Goal: Information Seeking & Learning: Learn about a topic

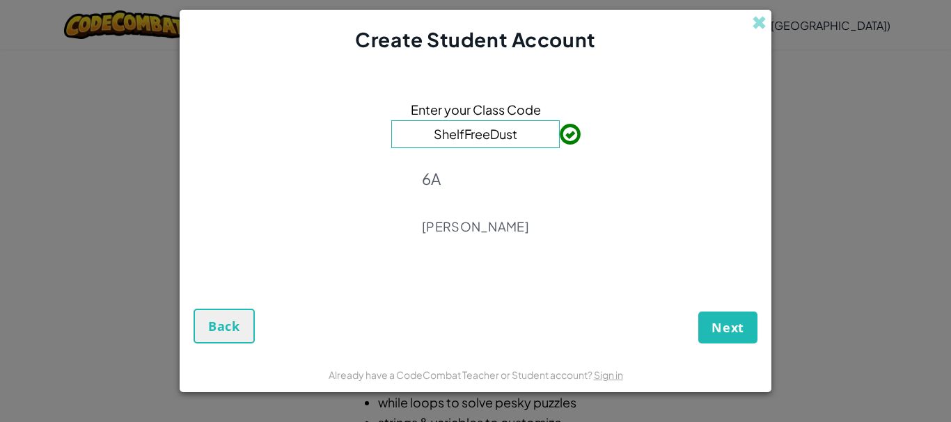
click at [583, 204] on div "Enter your Class Code ShelfFreeDust 6A Trent Klowss" at bounding box center [475, 172] width 564 height 209
click at [720, 320] on span "Next" at bounding box center [727, 327] width 33 height 17
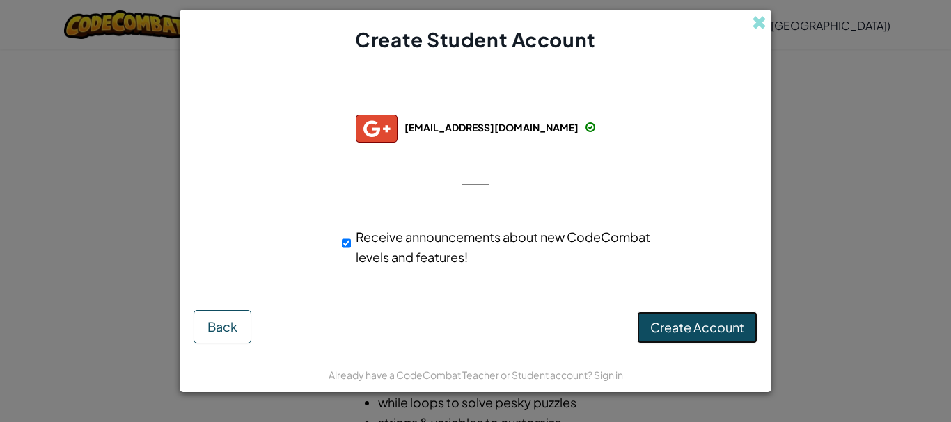
click at [703, 340] on button "Create Account" at bounding box center [697, 328] width 120 height 32
click at [686, 331] on button "Create Account" at bounding box center [697, 328] width 120 height 32
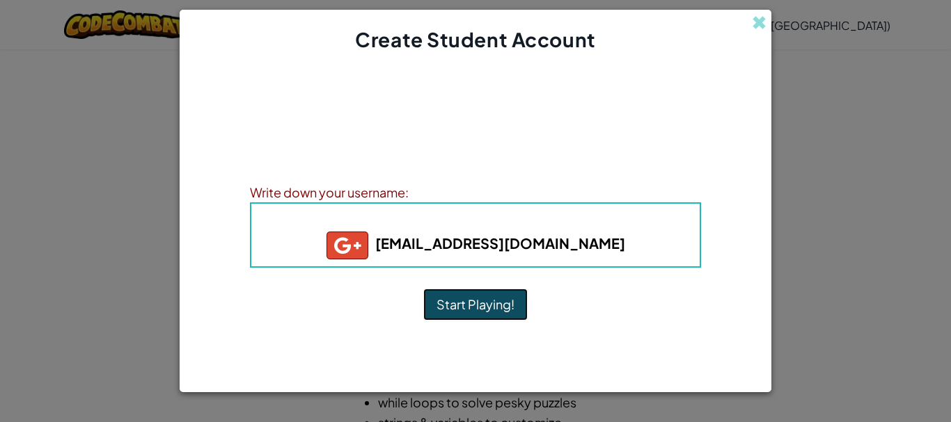
click at [487, 309] on button "Start Playing!" at bounding box center [475, 305] width 104 height 32
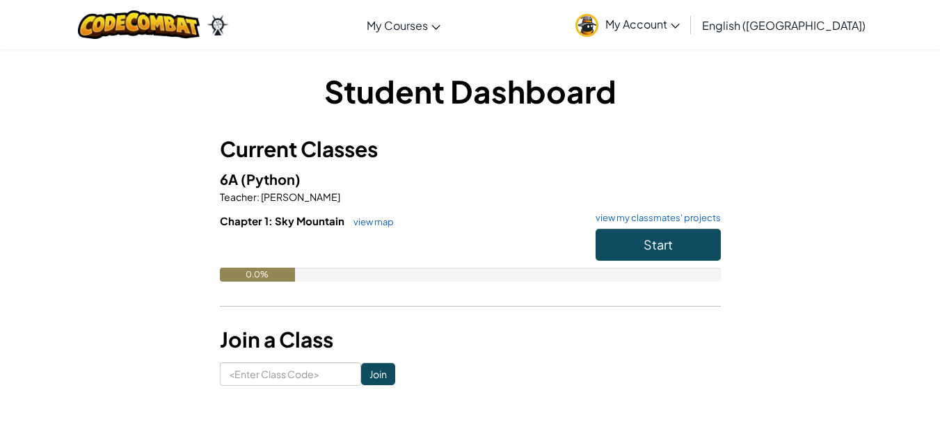
click at [680, 24] on span "My Account" at bounding box center [643, 24] width 74 height 15
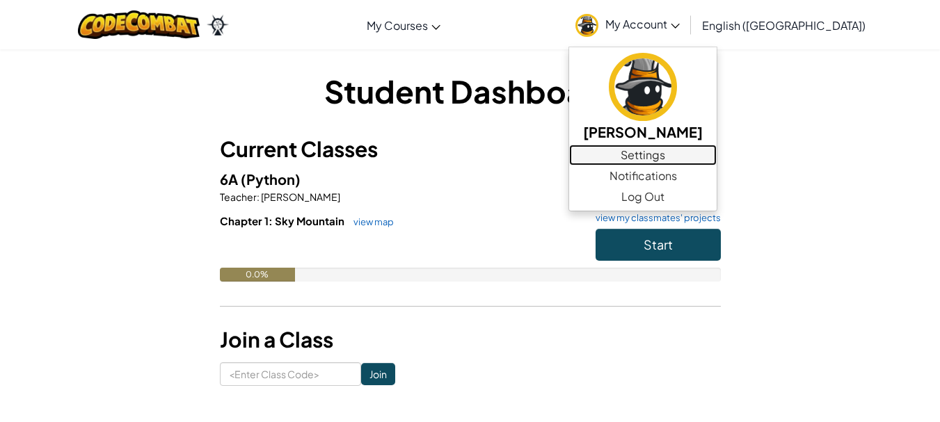
click at [717, 153] on link "Settings" at bounding box center [643, 155] width 148 height 21
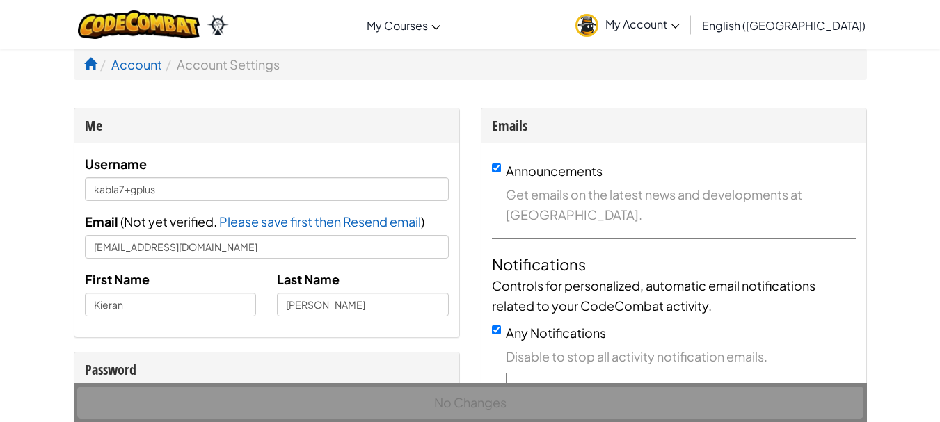
click at [599, 22] on img at bounding box center [587, 25] width 23 height 23
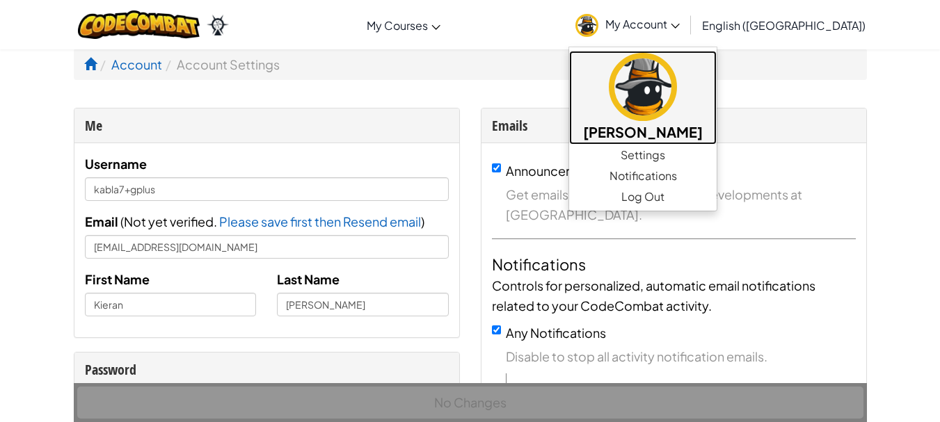
click at [677, 78] on img at bounding box center [643, 87] width 68 height 68
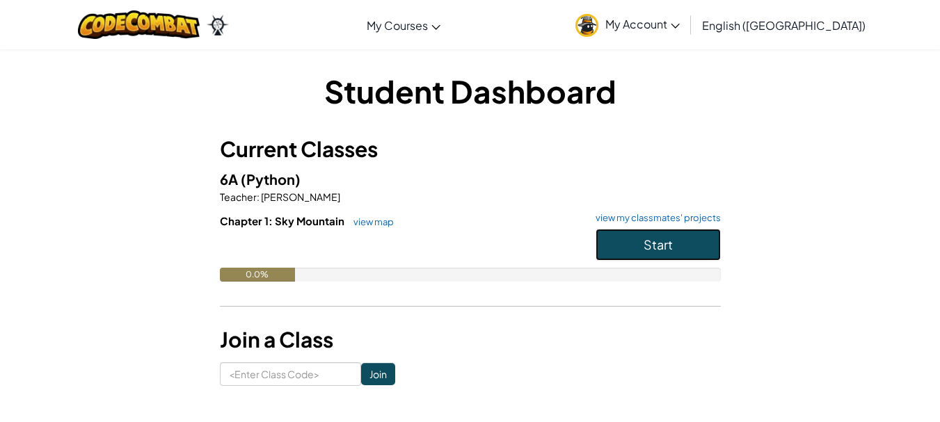
click at [662, 235] on button "Start" at bounding box center [658, 245] width 125 height 32
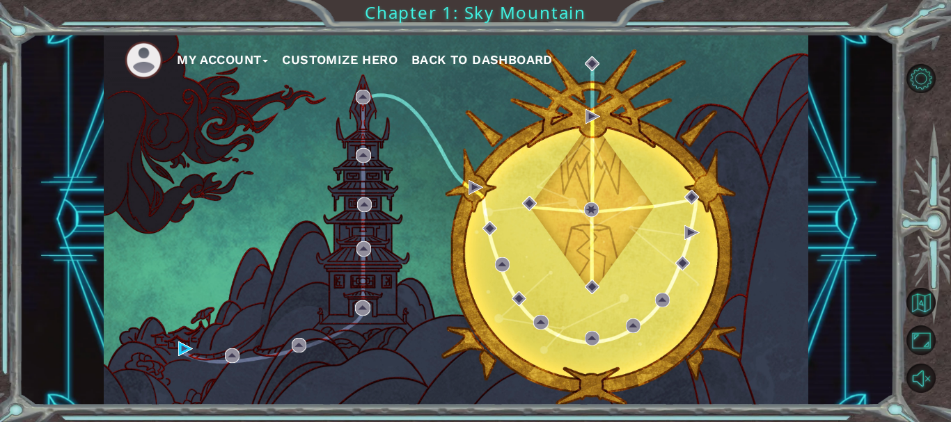
click at [326, 54] on button "Customize Hero" at bounding box center [340, 59] width 116 height 21
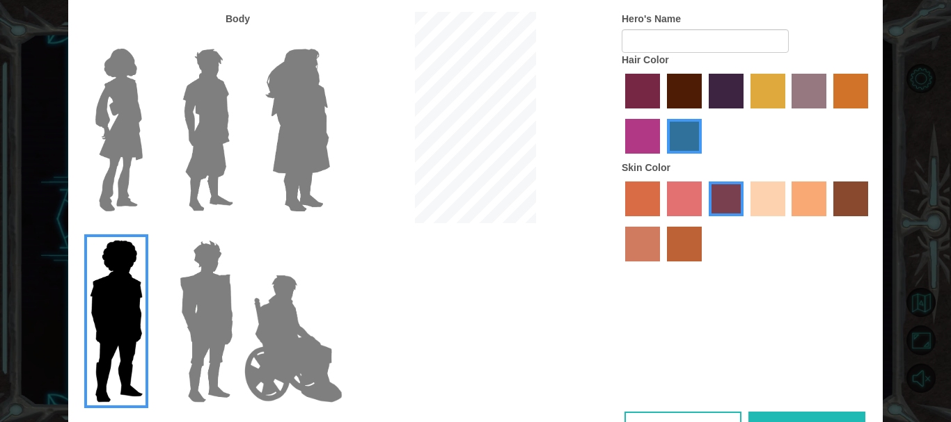
click at [199, 112] on img at bounding box center [208, 130] width 62 height 174
click at [239, 40] on input "Hero Lars" at bounding box center [239, 40] width 0 height 0
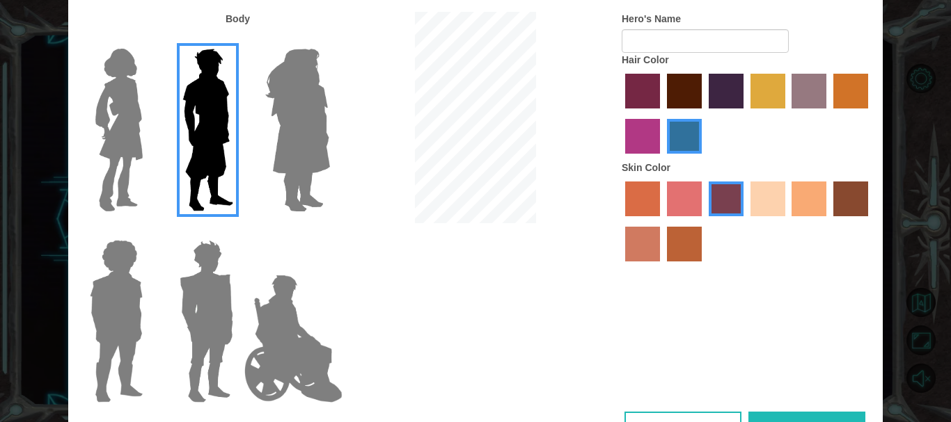
click at [288, 186] on img at bounding box center [298, 130] width 76 height 174
click at [329, 40] on input "Hero Amethyst" at bounding box center [329, 40] width 0 height 0
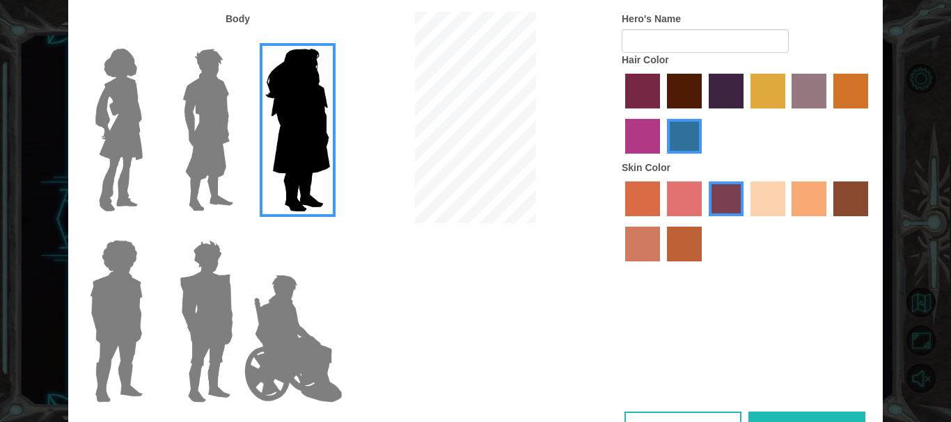
click at [224, 168] on img at bounding box center [208, 130] width 62 height 174
click at [239, 40] on input "Hero Lars" at bounding box center [239, 40] width 0 height 0
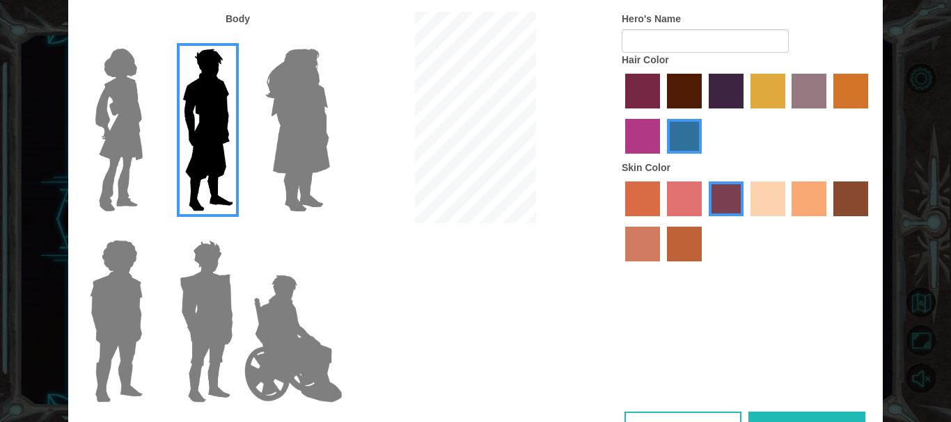
click at [219, 260] on img at bounding box center [206, 322] width 65 height 174
click at [239, 231] on input "Hero Garnet" at bounding box center [239, 231] width 0 height 0
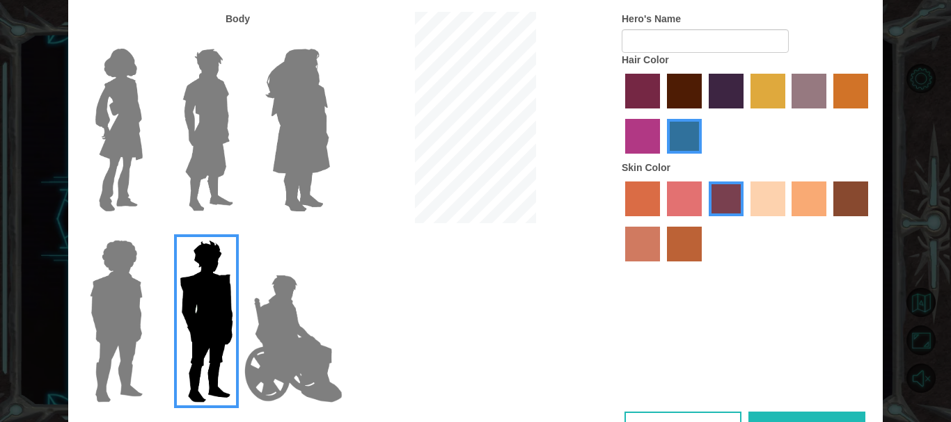
click at [262, 316] on img at bounding box center [293, 338] width 109 height 139
click at [329, 231] on input "Hero Jamie" at bounding box center [329, 231] width 0 height 0
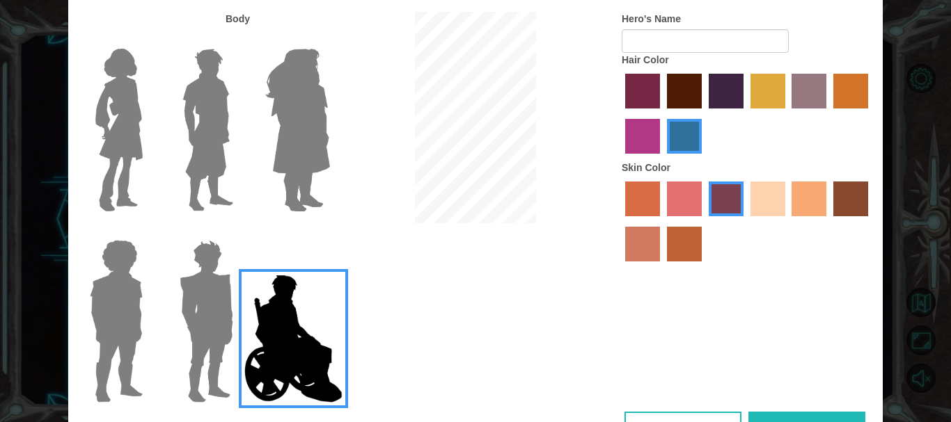
click at [120, 156] on img at bounding box center [119, 130] width 58 height 174
click at [148, 40] on input "Hero Connie" at bounding box center [148, 40] width 0 height 0
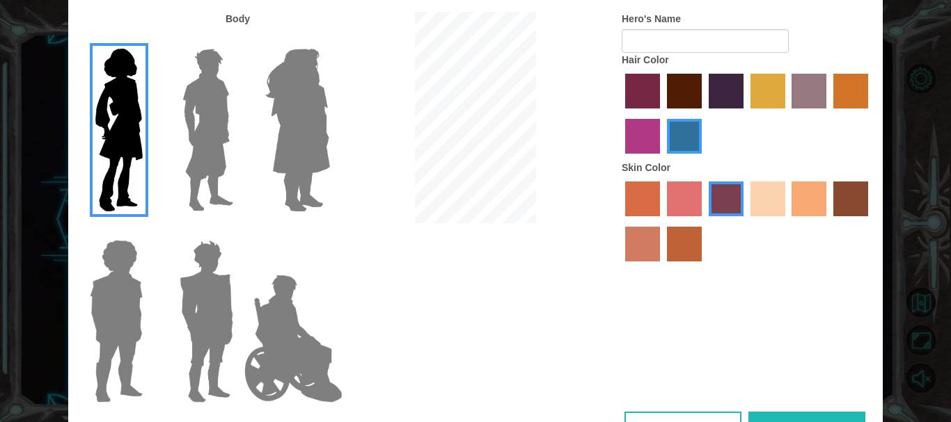
click at [203, 145] on img at bounding box center [208, 130] width 62 height 174
click at [239, 40] on input "Hero Lars" at bounding box center [239, 40] width 0 height 0
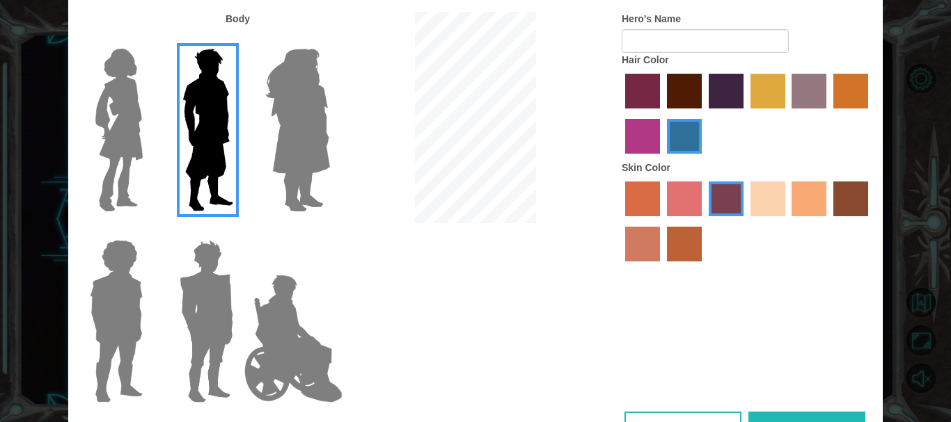
click at [756, 89] on label "tulip tree hair color" at bounding box center [767, 91] width 35 height 35
click at [745, 113] on input "tulip tree hair color" at bounding box center [745, 113] width 0 height 0
click at [727, 95] on label "hot purple hair color" at bounding box center [726, 91] width 35 height 35
click at [704, 113] on input "hot purple hair color" at bounding box center [704, 113] width 0 height 0
click at [752, 93] on label "tulip tree hair color" at bounding box center [767, 91] width 35 height 35
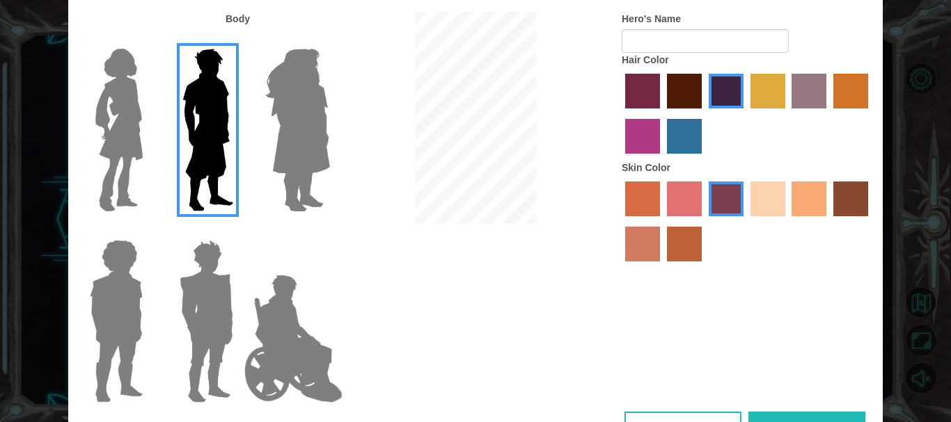
click at [745, 113] on input "tulip tree hair color" at bounding box center [745, 113] width 0 height 0
click at [867, 100] on label "gold drop hair color" at bounding box center [850, 91] width 35 height 35
click at [828, 113] on input "gold drop hair color" at bounding box center [828, 113] width 0 height 0
click at [641, 127] on label "medium red violet hair color" at bounding box center [642, 136] width 35 height 35
click at [870, 113] on input "medium red violet hair color" at bounding box center [870, 113] width 0 height 0
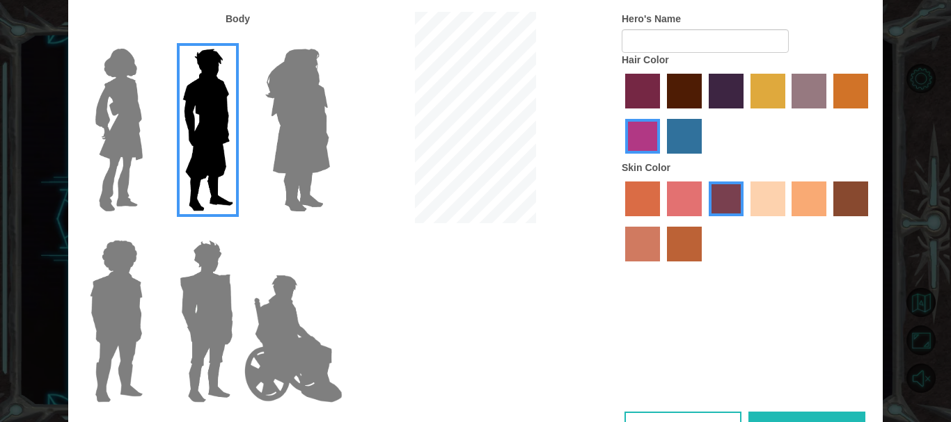
click at [688, 90] on label "maroon hair color" at bounding box center [684, 91] width 35 height 35
click at [662, 113] on input "maroon hair color" at bounding box center [662, 113] width 0 height 0
click at [651, 204] on label "sorbus skin color" at bounding box center [642, 199] width 35 height 35
click at [620, 221] on input "sorbus skin color" at bounding box center [620, 221] width 0 height 0
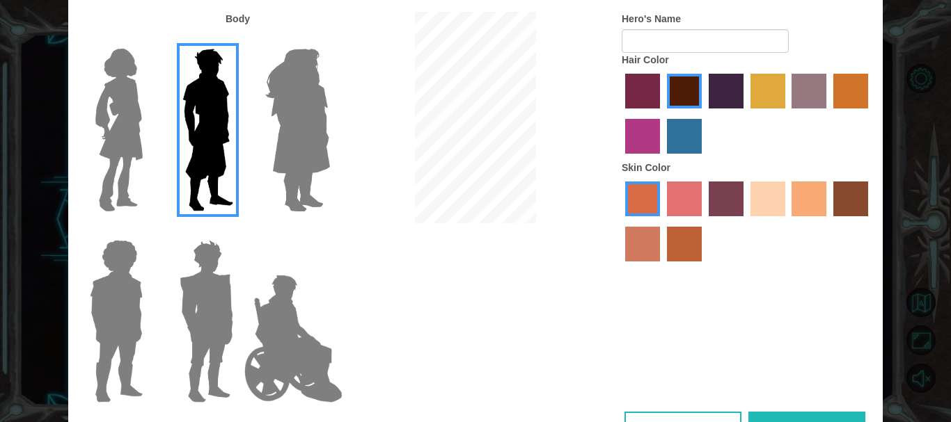
click at [780, 196] on label "sandy beach skin color" at bounding box center [767, 199] width 35 height 35
click at [745, 221] on input "sandy beach skin color" at bounding box center [745, 221] width 0 height 0
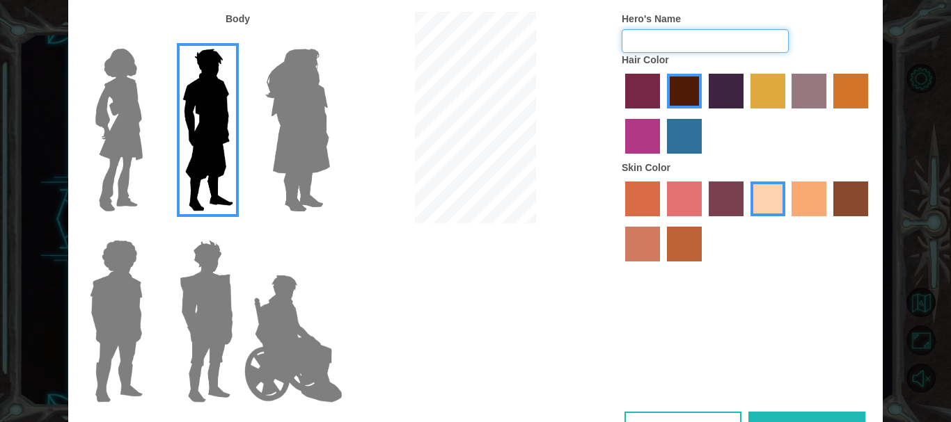
click at [719, 47] on input "Hero's Name" at bounding box center [705, 41] width 167 height 24
type input "kieran"
click at [580, 90] on div at bounding box center [475, 119] width 271 height 215
drag, startPoint x: 753, startPoint y: 323, endPoint x: 752, endPoint y: 193, distance: 130.2
click at [752, 190] on div "Body Hero's Name kieran Hair Color Skin Color" at bounding box center [475, 212] width 814 height 400
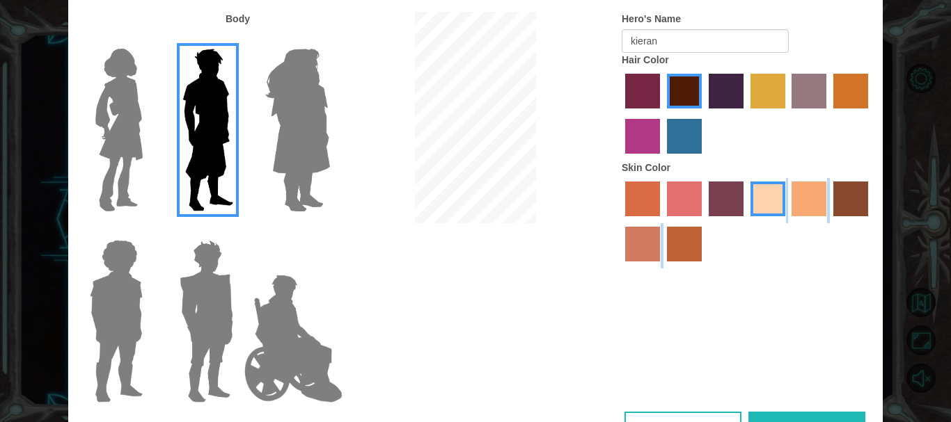
click at [803, 377] on div "Body Hero's Name kieran Hair Color Skin Color" at bounding box center [475, 212] width 814 height 400
click at [490, 361] on div "Body Hero's Name kieran Hair Color Skin Color" at bounding box center [475, 212] width 814 height 400
click at [773, 410] on div "Body Hero's Name kieran Hair Color Skin Color" at bounding box center [475, 212] width 814 height 400
click at [773, 420] on button "Done" at bounding box center [806, 427] width 117 height 31
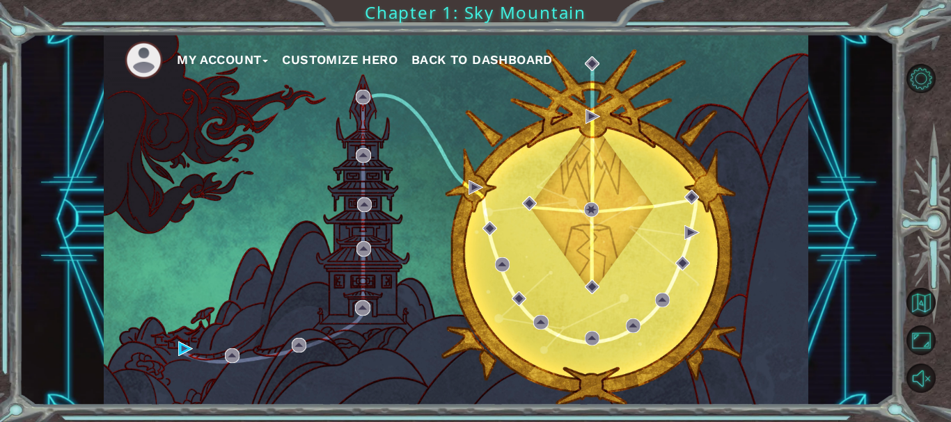
click at [363, 49] on ul "My Account Customize Hero Back to Dashboard" at bounding box center [466, 60] width 683 height 38
click at [363, 58] on button "Customize Hero" at bounding box center [340, 59] width 116 height 21
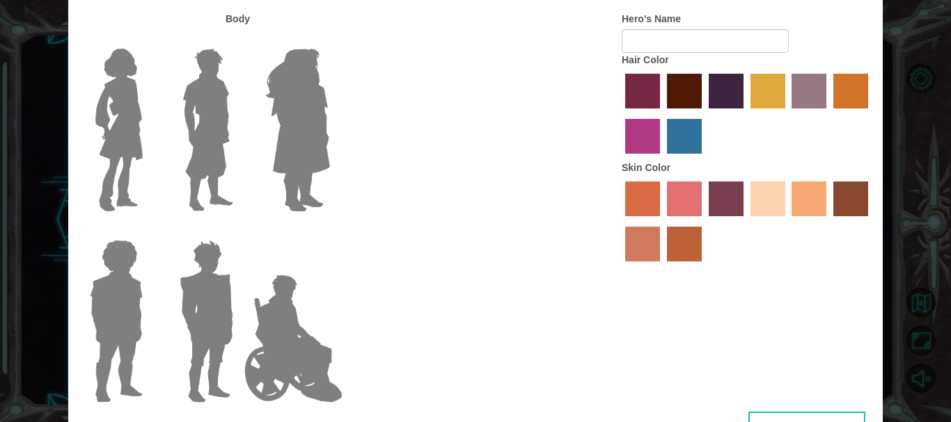
type input "kieran"
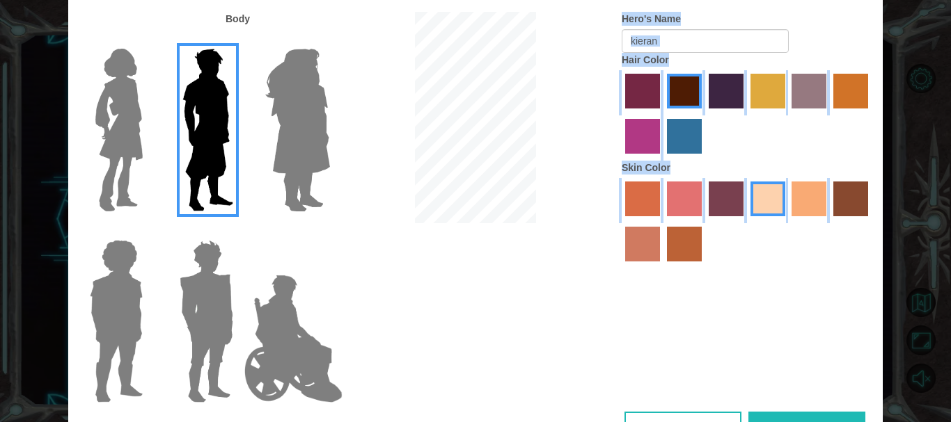
drag, startPoint x: 561, startPoint y: 363, endPoint x: 536, endPoint y: 244, distance: 120.9
click at [532, 237] on div "Body Hero's Name kieran Hair Color Skin Color" at bounding box center [475, 212] width 814 height 400
click at [544, 302] on div "Body Hero's Name kieran Hair Color Skin Color" at bounding box center [475, 212] width 814 height 400
drag, startPoint x: 553, startPoint y: 315, endPoint x: 524, endPoint y: 271, distance: 52.3
click at [524, 271] on div "Body Hero's Name kieran Hair Color Skin Color" at bounding box center [475, 212] width 814 height 400
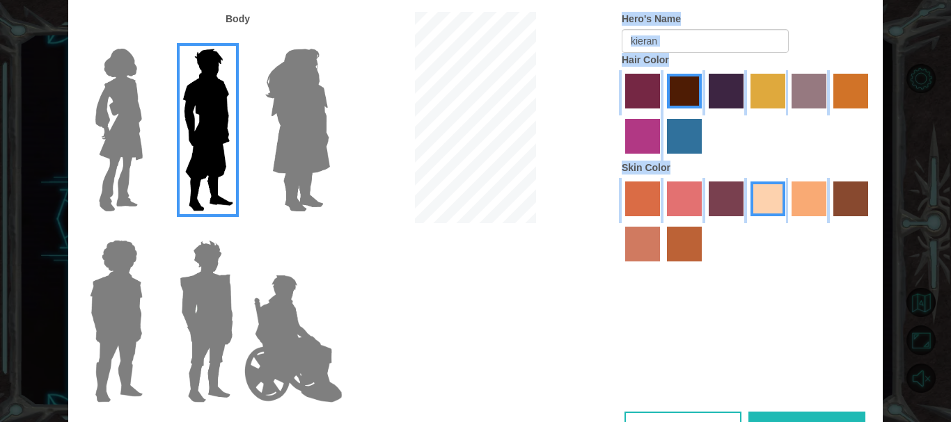
click at [634, 310] on div "Body Hero's Name kieran Hair Color Skin Color" at bounding box center [475, 212] width 814 height 400
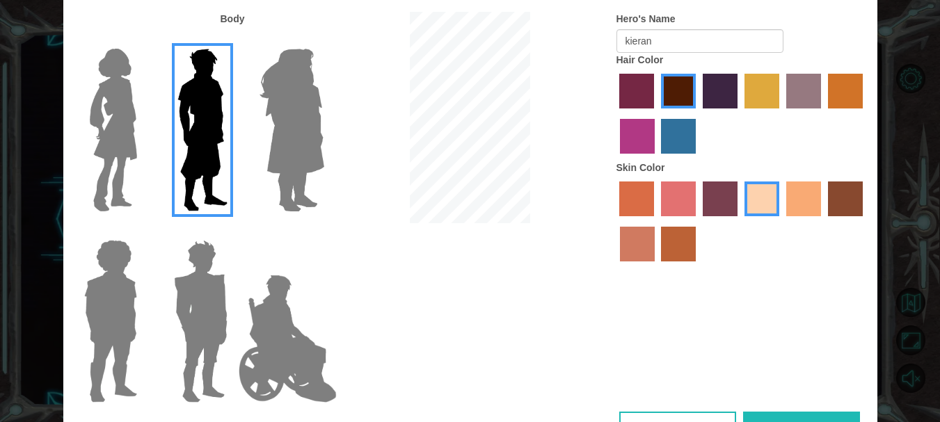
click at [768, 412] on button "Done" at bounding box center [801, 427] width 117 height 31
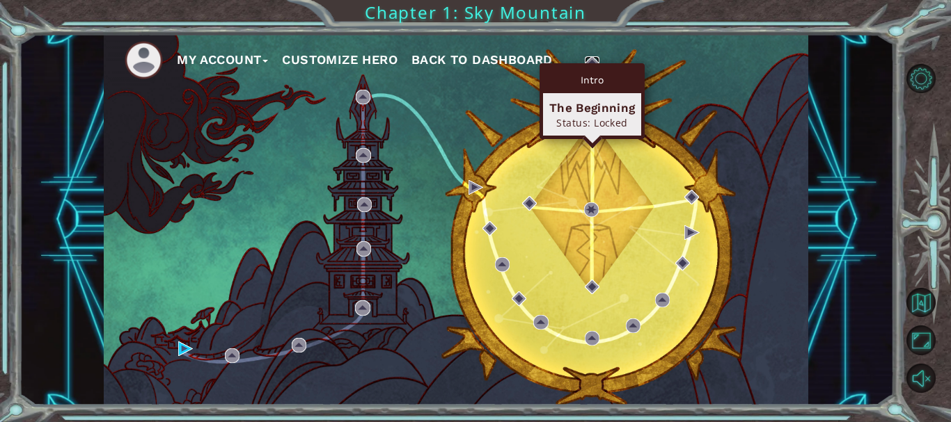
click at [592, 58] on img at bounding box center [592, 63] width 15 height 15
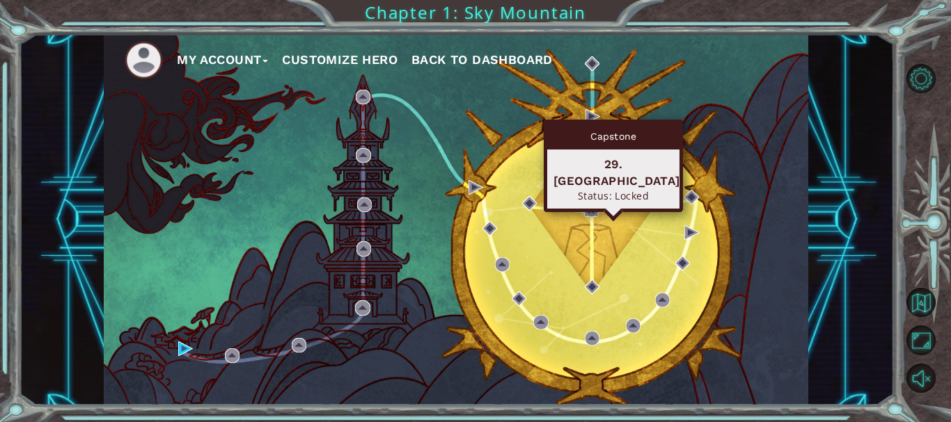
click at [588, 209] on img at bounding box center [591, 210] width 15 height 15
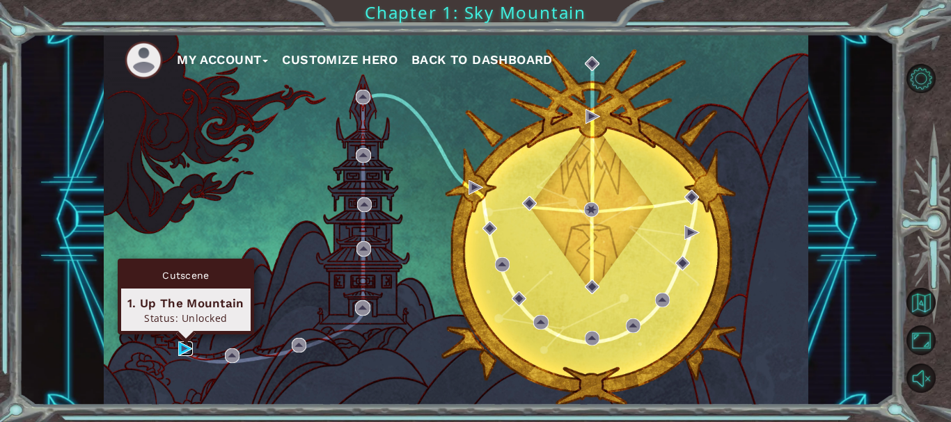
click at [184, 350] on img at bounding box center [185, 349] width 15 height 15
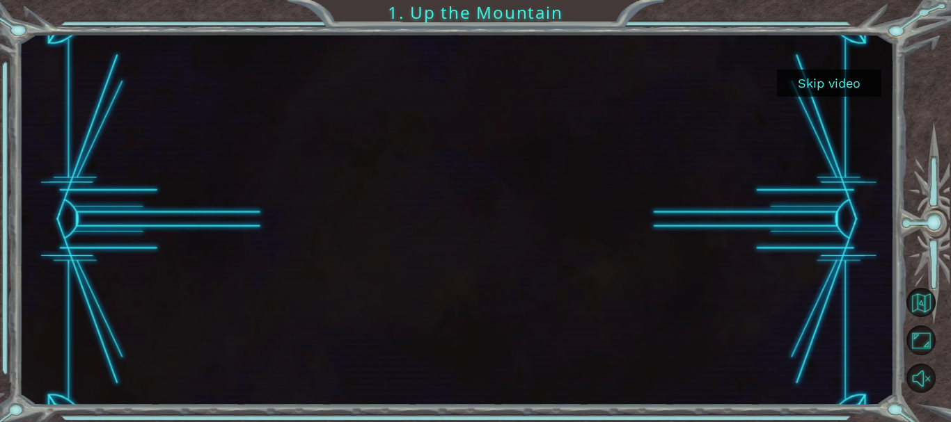
click at [833, 81] on button "Skip video" at bounding box center [829, 83] width 104 height 27
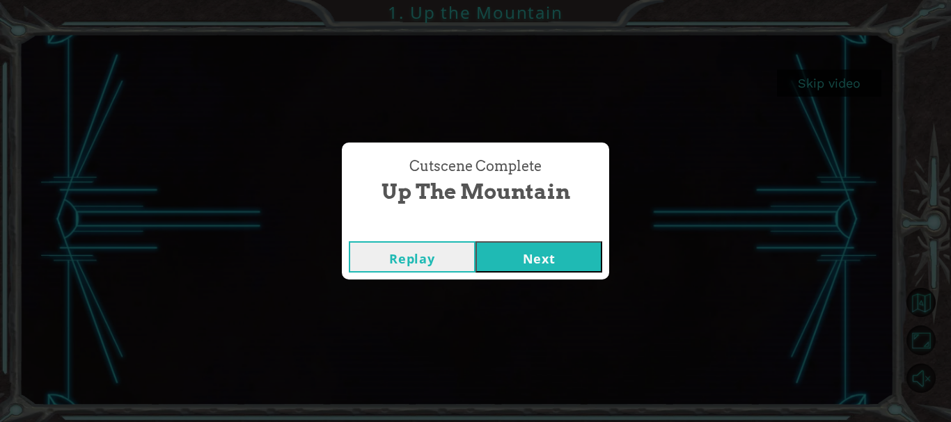
click at [534, 254] on button "Next" at bounding box center [538, 257] width 127 height 31
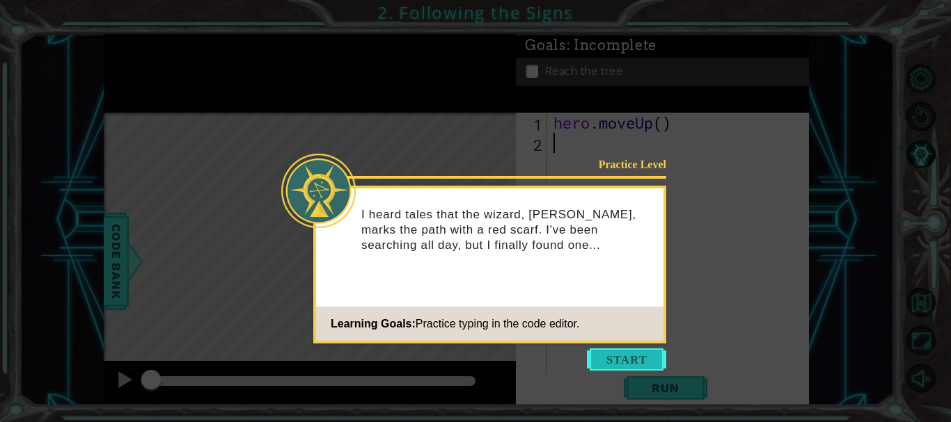
click at [618, 363] on button "Start" at bounding box center [626, 360] width 79 height 22
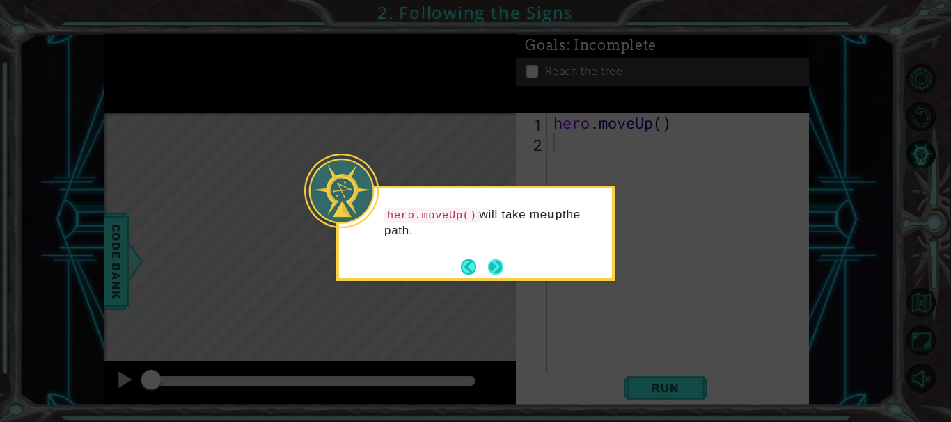
click at [493, 262] on button "Next" at bounding box center [495, 267] width 19 height 19
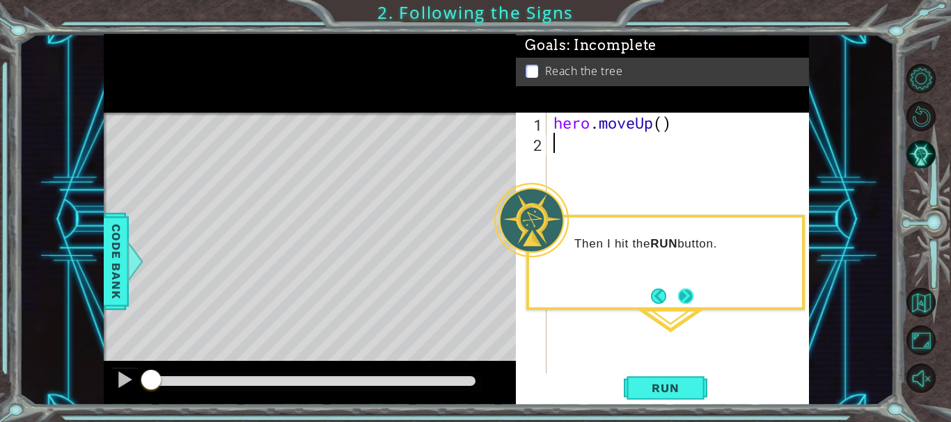
click at [693, 297] on button "Next" at bounding box center [685, 296] width 15 height 15
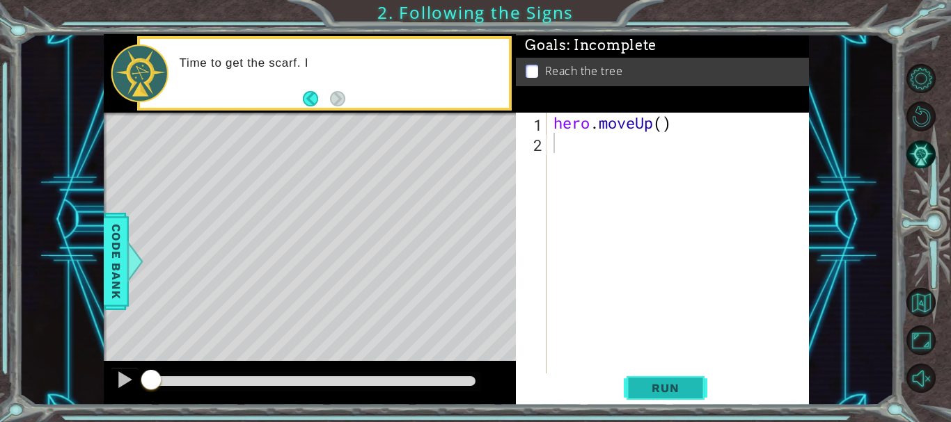
click at [672, 381] on span "Run" at bounding box center [665, 388] width 55 height 14
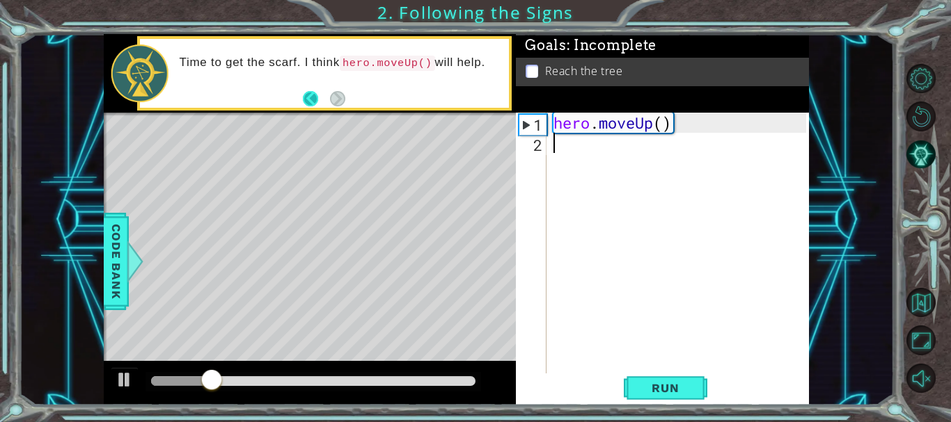
click at [313, 100] on button "Back" at bounding box center [316, 98] width 27 height 15
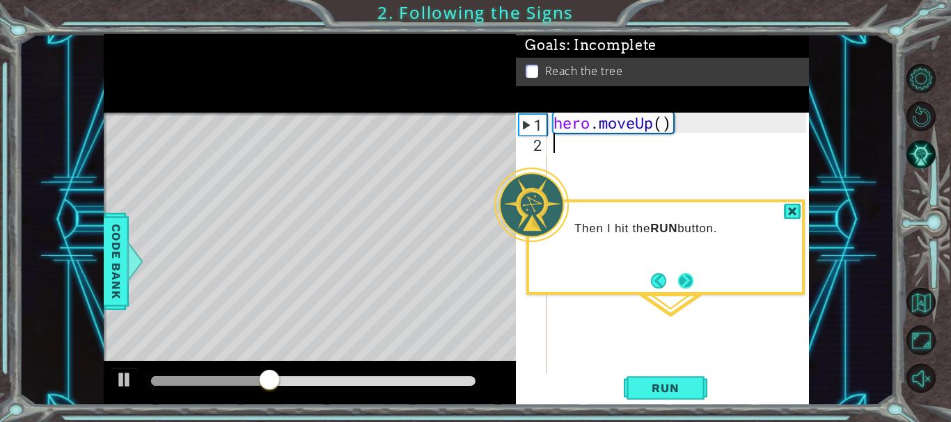
click at [692, 277] on button "Next" at bounding box center [685, 281] width 15 height 15
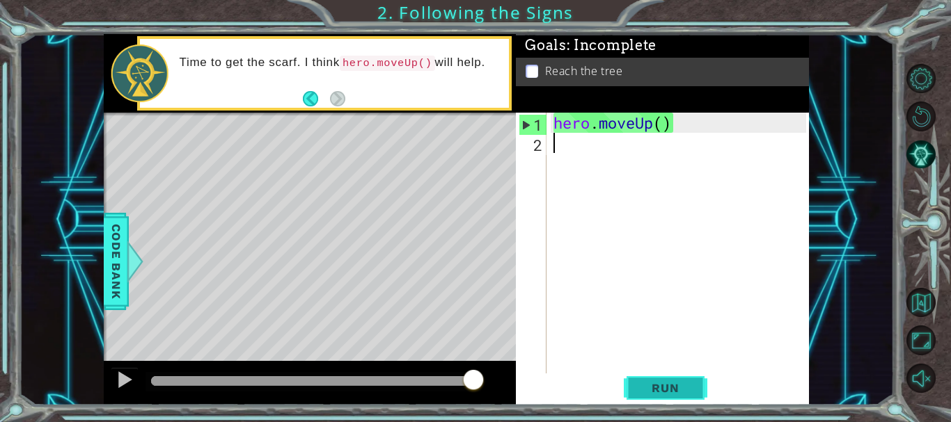
click at [667, 381] on span "Run" at bounding box center [665, 388] width 55 height 14
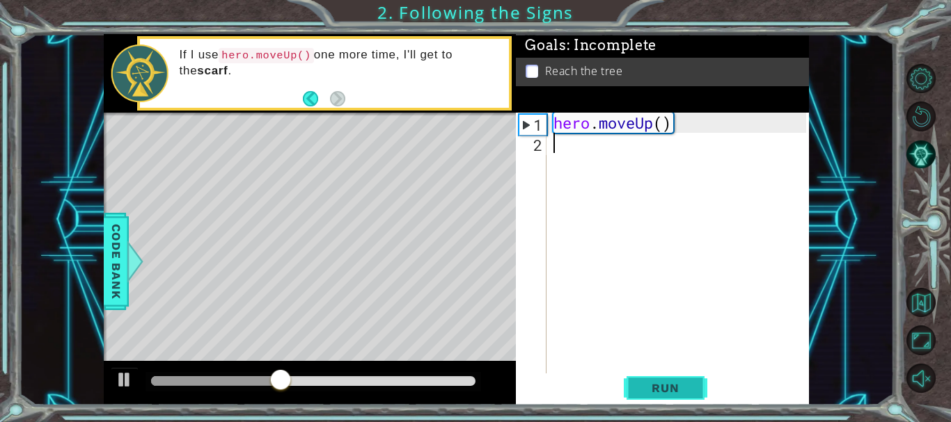
click at [651, 388] on span "Run" at bounding box center [665, 388] width 55 height 14
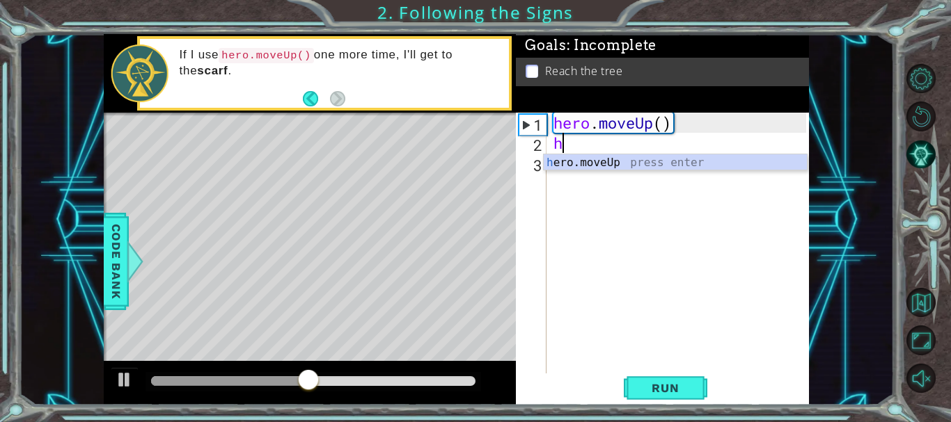
type textarea "her"
click at [634, 161] on div "her o.moveUp press enter" at bounding box center [675, 180] width 263 height 50
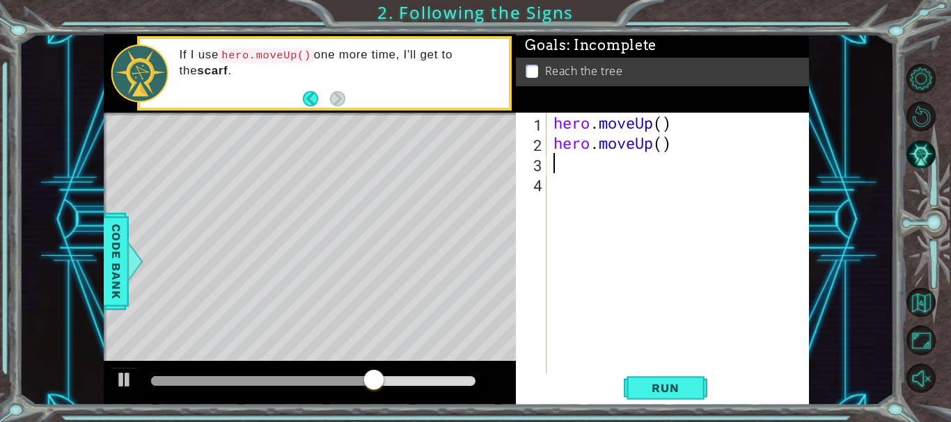
scroll to position [0, 0]
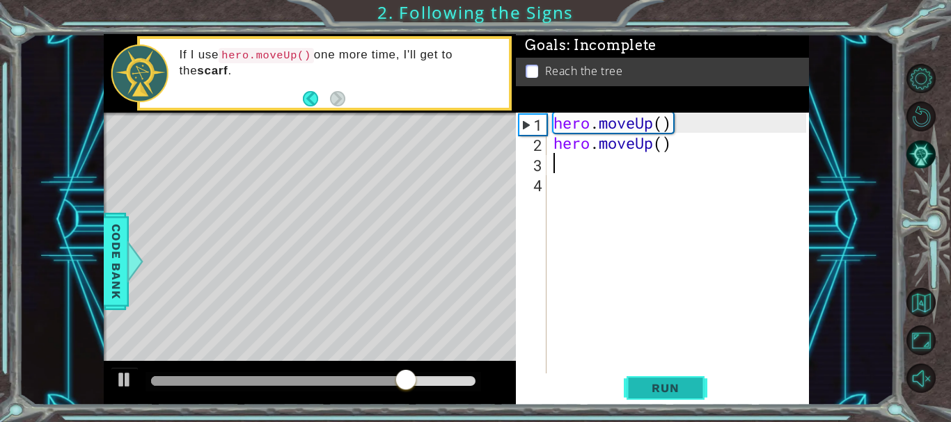
click at [679, 386] on span "Run" at bounding box center [665, 388] width 55 height 14
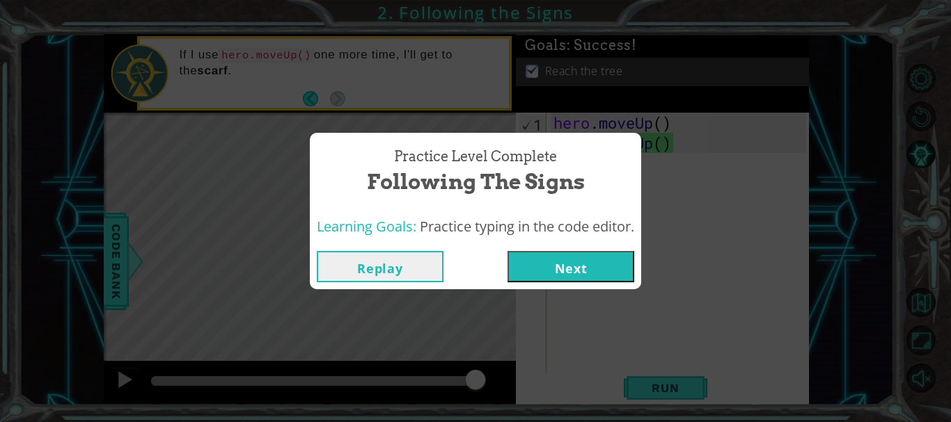
click at [544, 263] on button "Next" at bounding box center [570, 266] width 127 height 31
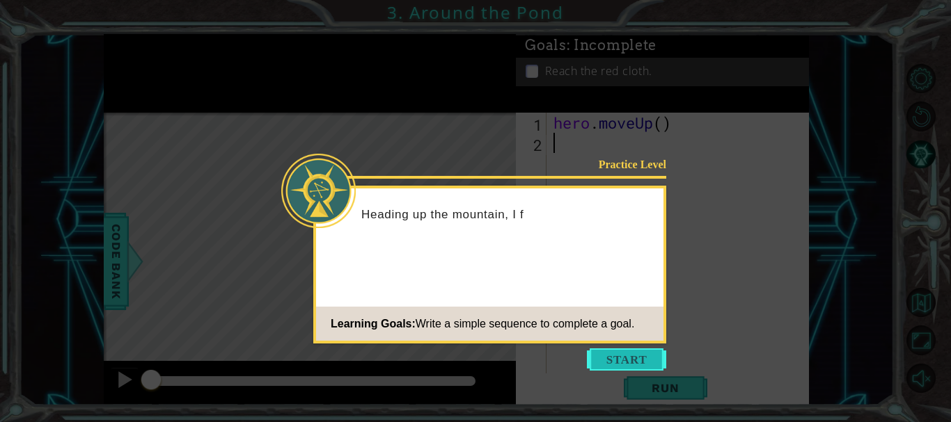
click at [642, 366] on button "Start" at bounding box center [626, 360] width 79 height 22
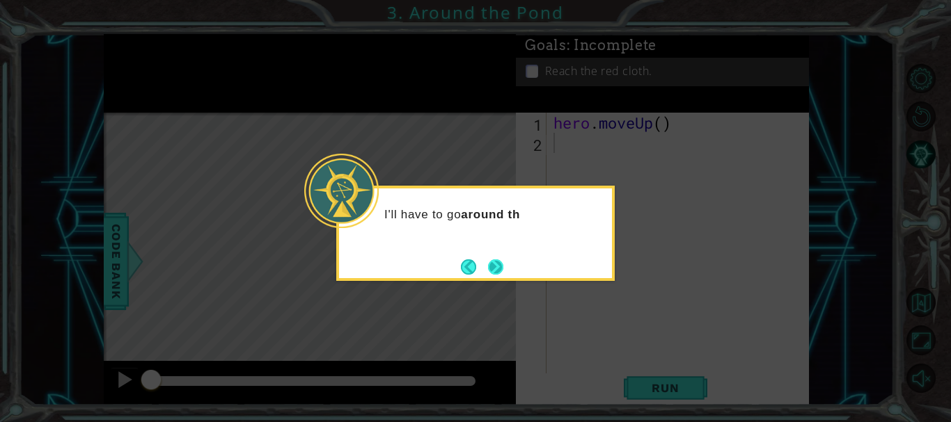
click at [504, 271] on button "Next" at bounding box center [495, 267] width 17 height 17
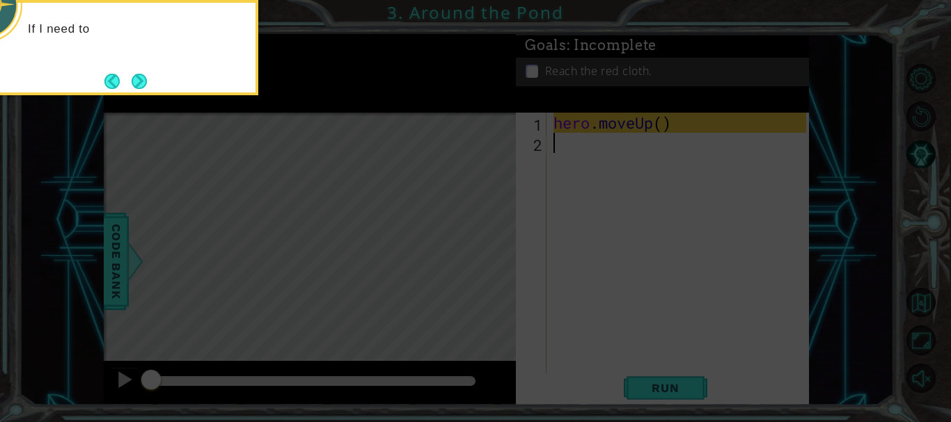
click at [475, 269] on icon at bounding box center [475, 63] width 951 height 718
click at [145, 81] on button "Next" at bounding box center [140, 81] width 16 height 16
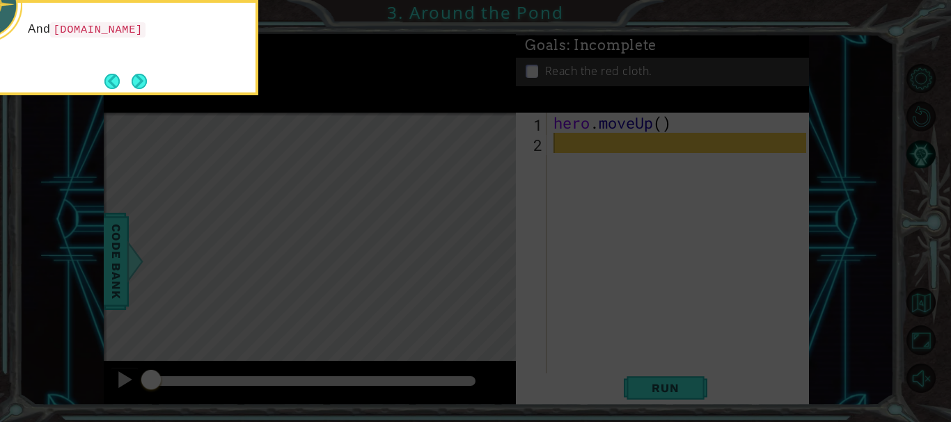
click at [145, 81] on button "Next" at bounding box center [139, 81] width 25 height 25
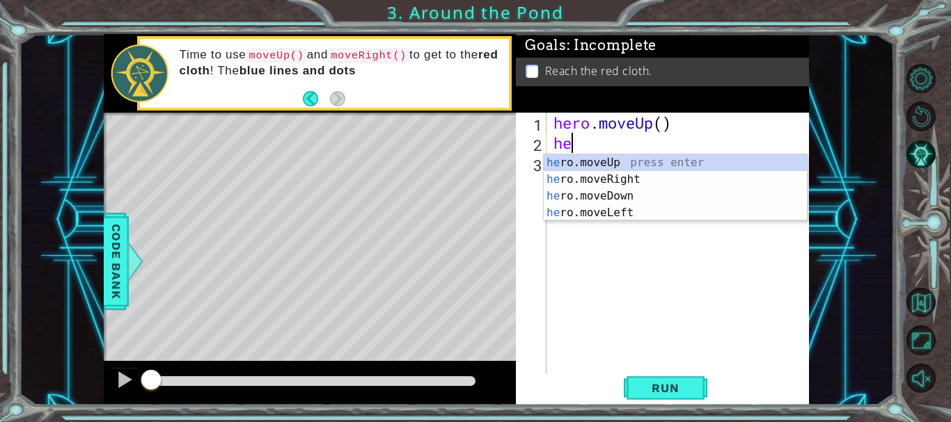
type textarea "her"
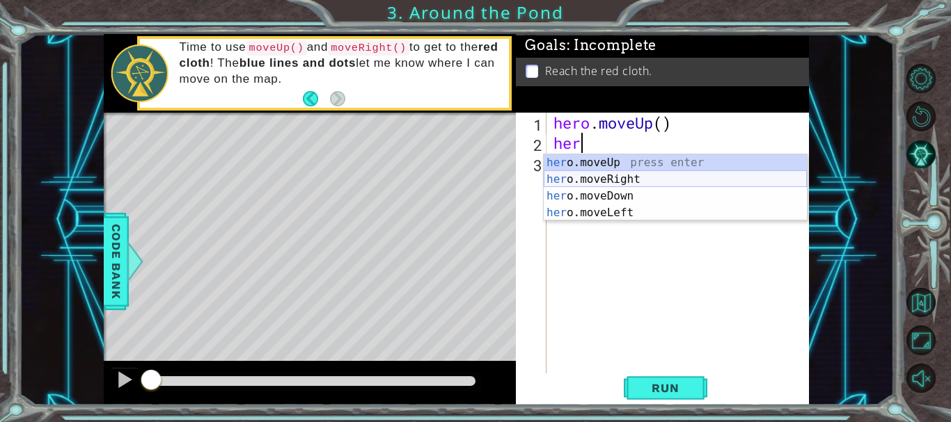
click at [597, 177] on div "her o.moveUp press enter her o.moveRight press enter her o.moveDown press enter…" at bounding box center [675, 205] width 263 height 100
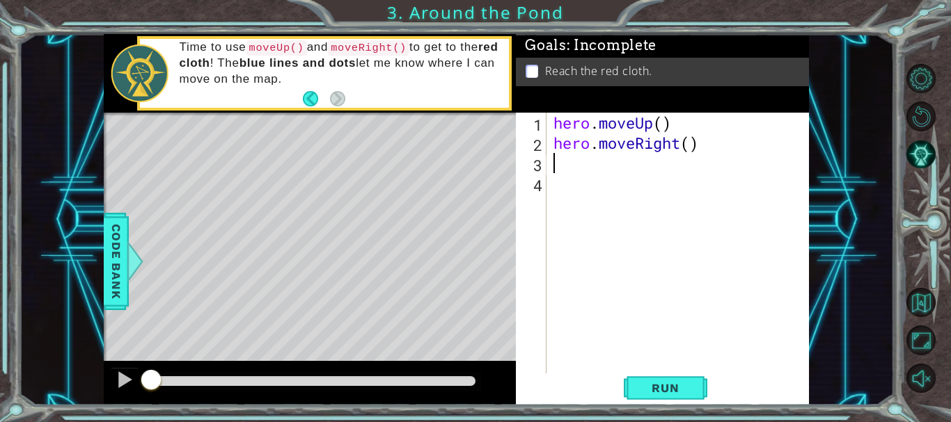
scroll to position [0, 0]
click at [686, 385] on span "Run" at bounding box center [665, 388] width 55 height 14
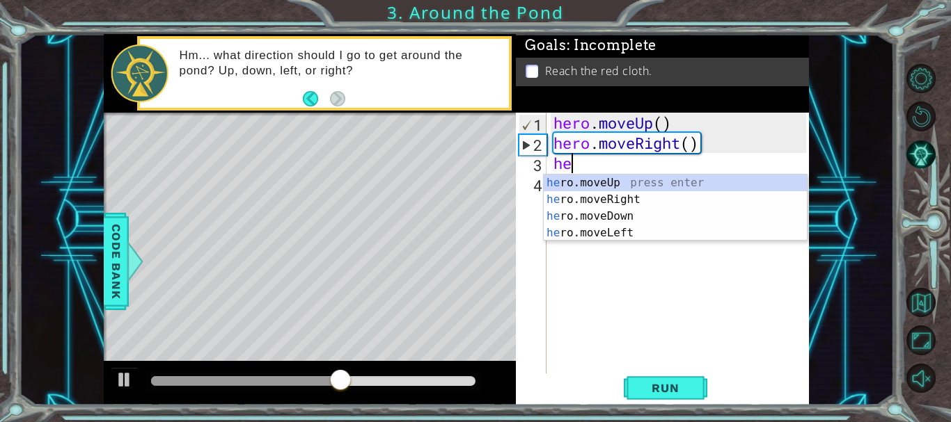
type textarea "her"
click at [635, 180] on div "her o.moveUp press enter her o.moveRight press enter her o.moveDown press enter…" at bounding box center [675, 225] width 263 height 100
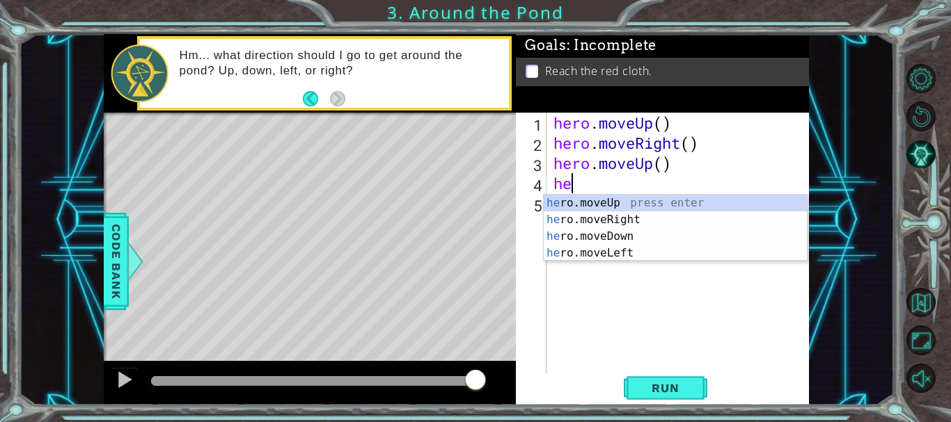
type textarea "her"
click at [628, 201] on div "her o.moveUp press enter her o.moveRight press enter her o.moveDown press enter…" at bounding box center [675, 245] width 263 height 100
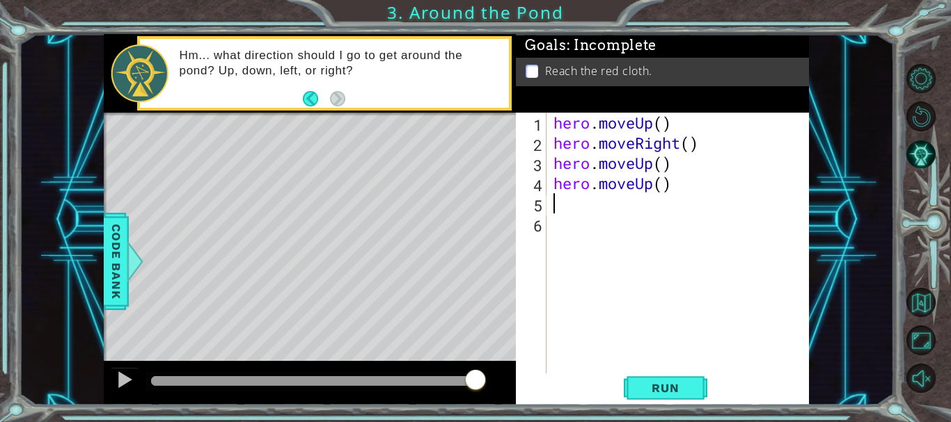
scroll to position [0, 0]
click at [656, 391] on span "Run" at bounding box center [665, 388] width 55 height 14
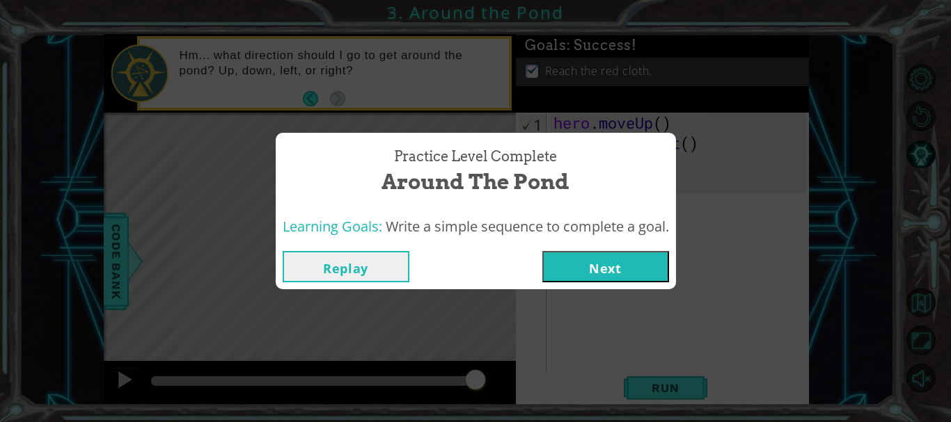
click at [612, 264] on button "Next" at bounding box center [605, 266] width 127 height 31
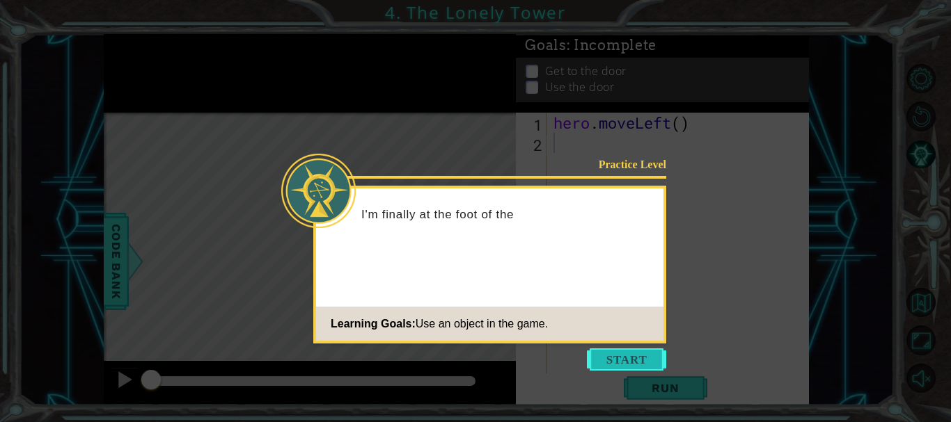
click at [627, 353] on button "Start" at bounding box center [626, 360] width 79 height 22
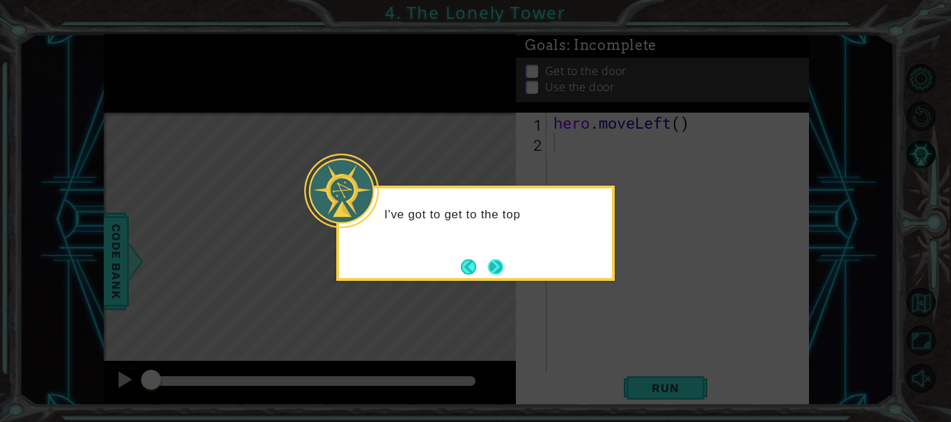
click at [498, 269] on button "Next" at bounding box center [495, 267] width 15 height 15
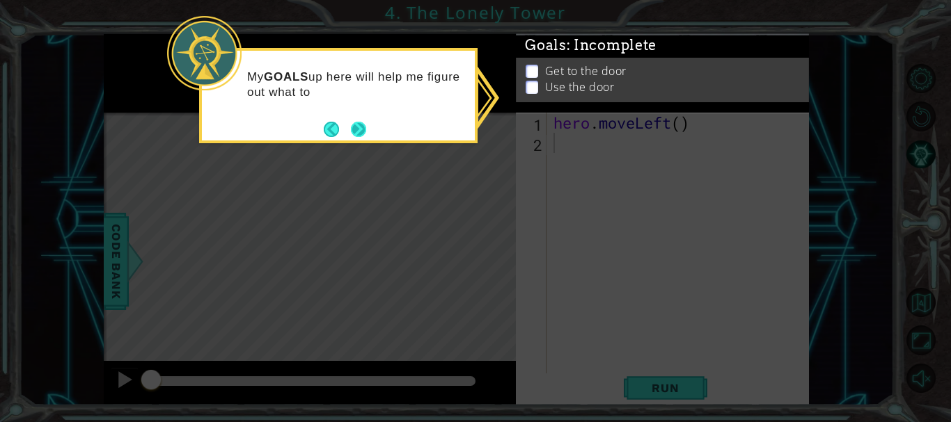
click at [363, 125] on button "Next" at bounding box center [358, 129] width 15 height 15
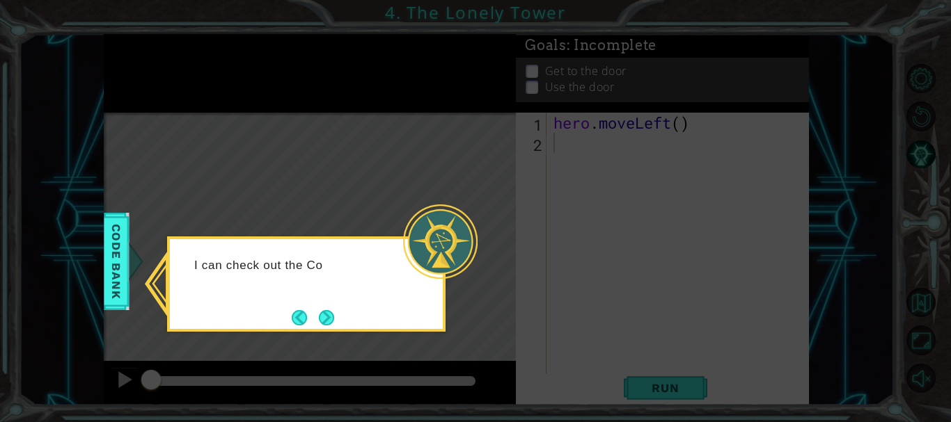
click at [342, 305] on div "I can check out the Co" at bounding box center [306, 284] width 278 height 95
click at [334, 313] on button "Next" at bounding box center [326, 317] width 15 height 15
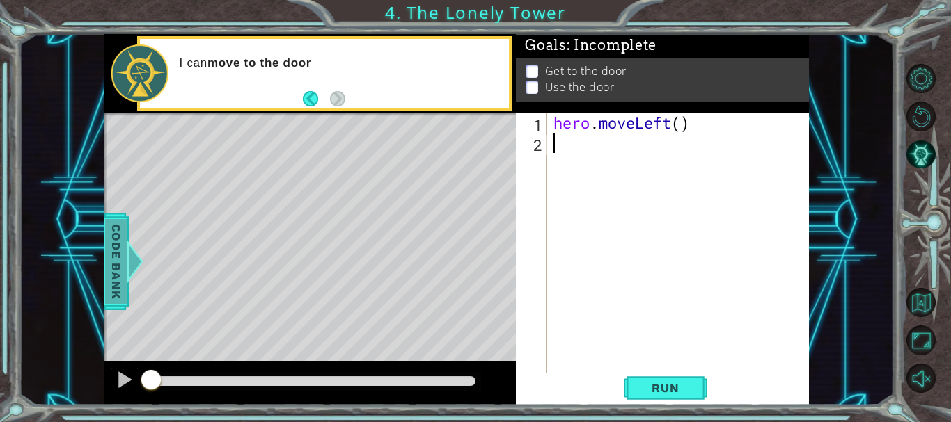
click at [113, 271] on span "Code Bank" at bounding box center [111, 261] width 22 height 85
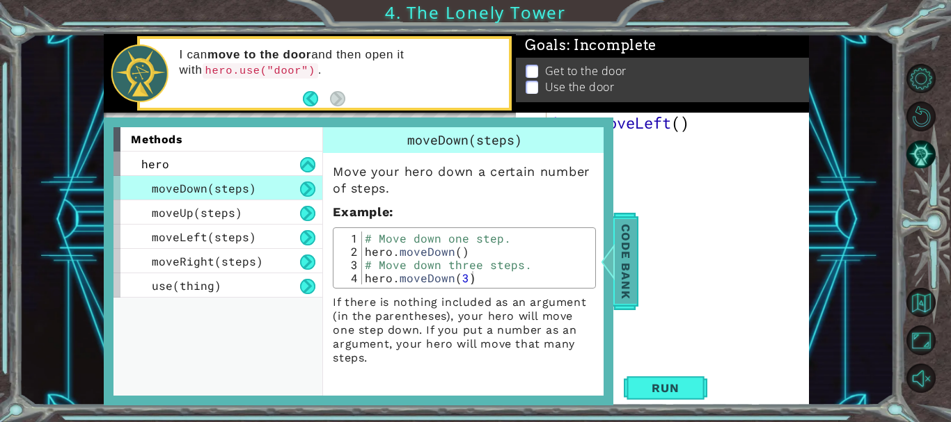
click at [626, 268] on span "Code Bank" at bounding box center [622, 261] width 22 height 85
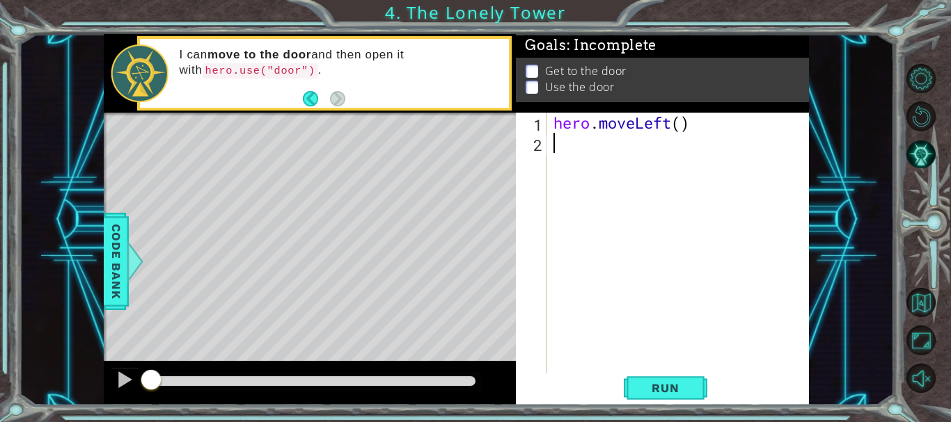
click at [562, 155] on div "hero . moveLeft ( )" at bounding box center [682, 264] width 262 height 303
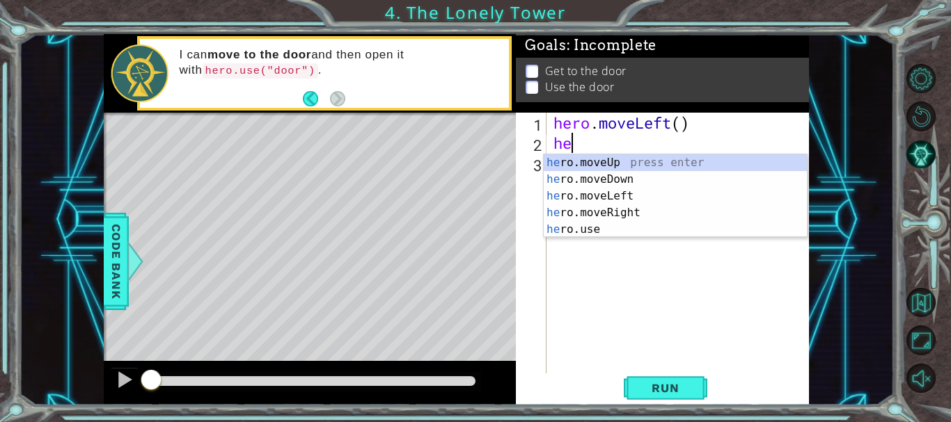
type textarea "her"
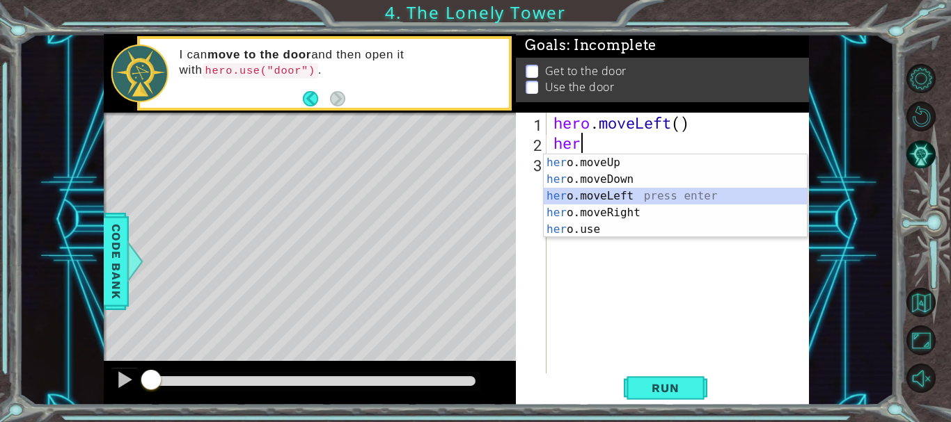
click at [657, 193] on div "her o.moveUp press enter her o.moveDown press enter her o.moveLeft press enter …" at bounding box center [675, 213] width 263 height 117
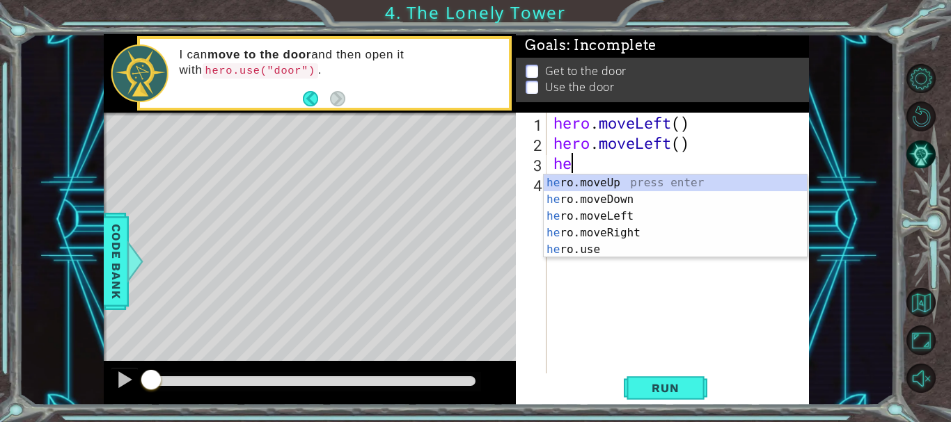
type textarea "her"
click at [646, 176] on div "her o.moveUp press enter her o.moveDown press enter her o.moveLeft press enter …" at bounding box center [675, 233] width 263 height 117
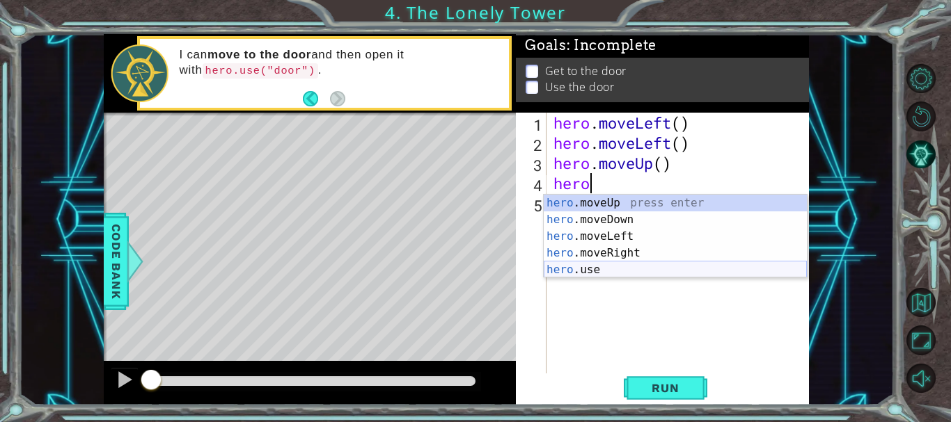
click at [638, 270] on div "hero .moveUp press enter hero .moveDown press enter hero .moveLeft press enter …" at bounding box center [675, 253] width 263 height 117
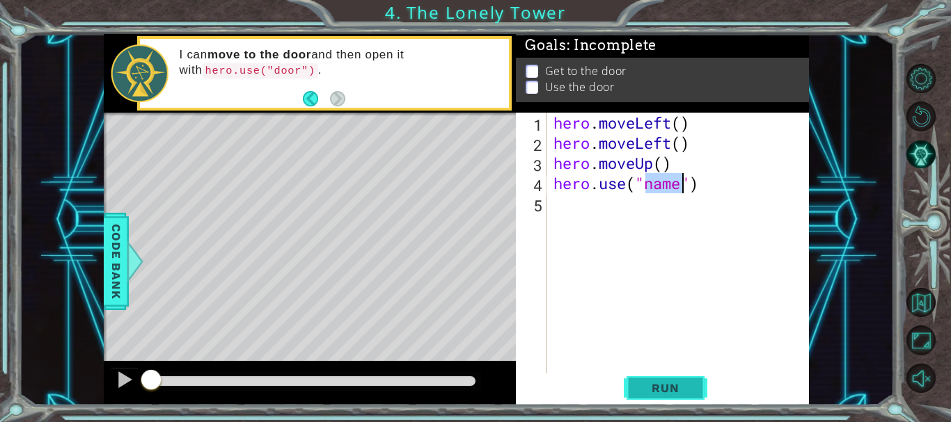
type textarea "hero.use("name")"
click at [662, 390] on span "Run" at bounding box center [665, 388] width 55 height 14
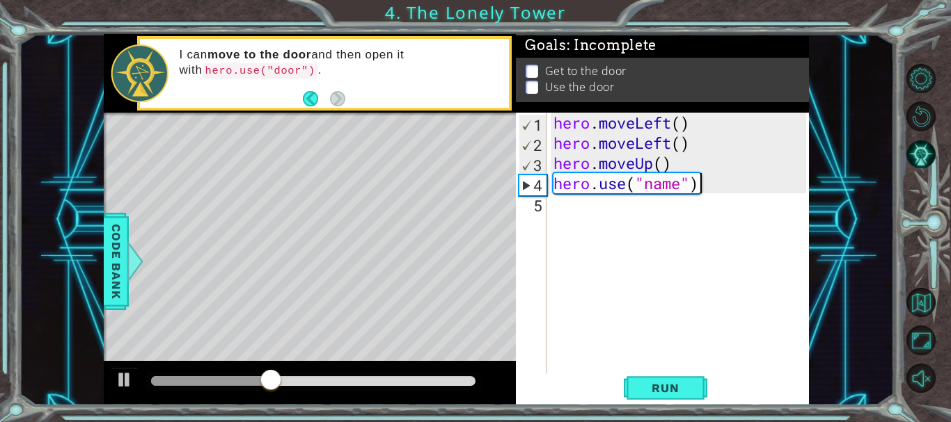
click at [711, 180] on div "hero . moveLeft ( ) hero . moveLeft ( ) hero . moveUp ( ) hero . use ( "name" )" at bounding box center [682, 264] width 262 height 303
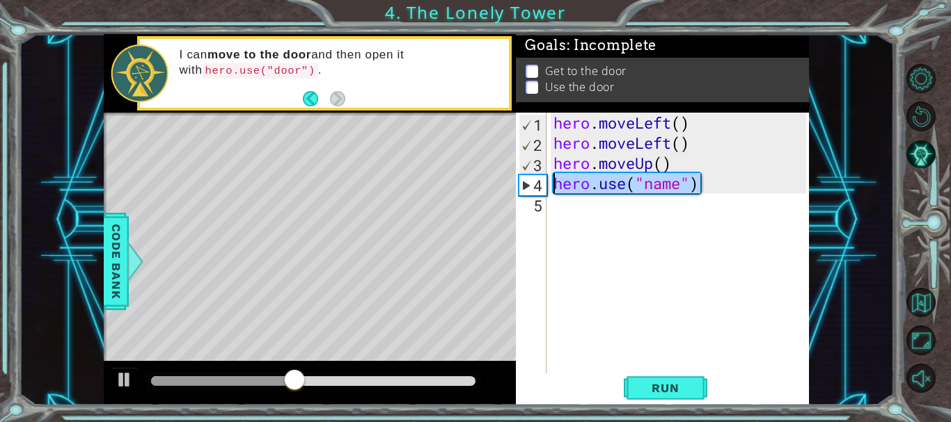
drag, startPoint x: 709, startPoint y: 185, endPoint x: 552, endPoint y: 184, distance: 157.3
click at [552, 184] on div "hero . moveLeft ( ) hero . moveLeft ( ) hero . moveUp ( ) hero . use ( "name" )" at bounding box center [682, 264] width 262 height 303
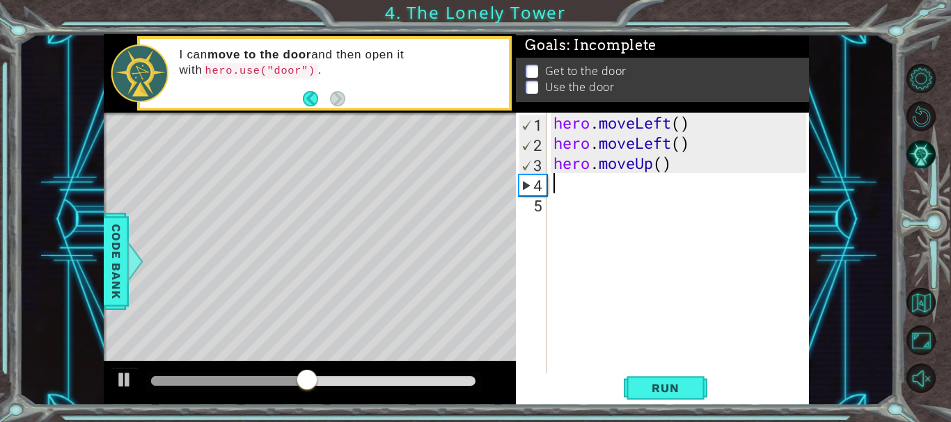
scroll to position [0, 0]
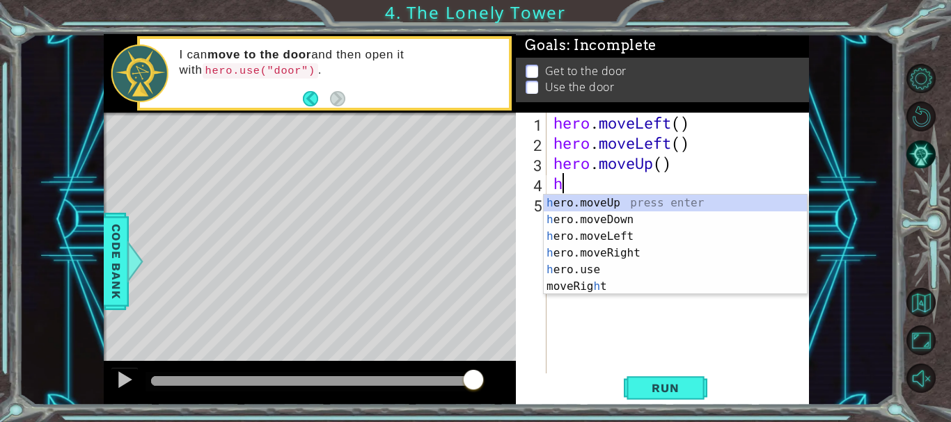
type textarea "her"
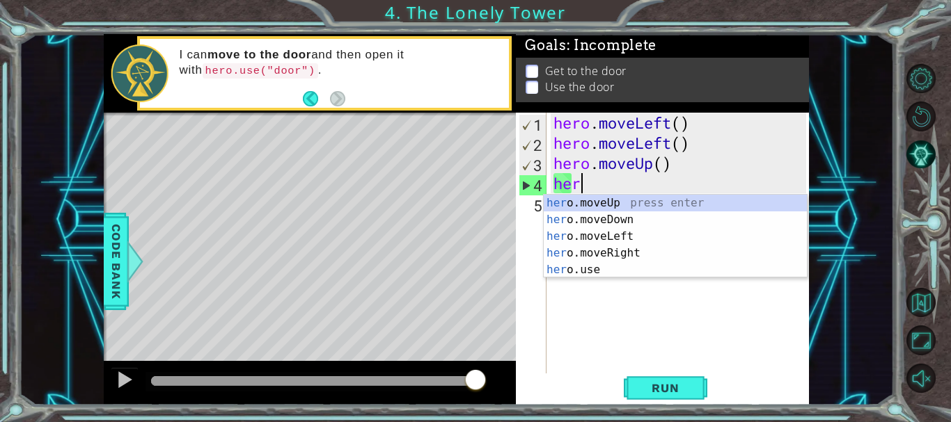
scroll to position [0, 1]
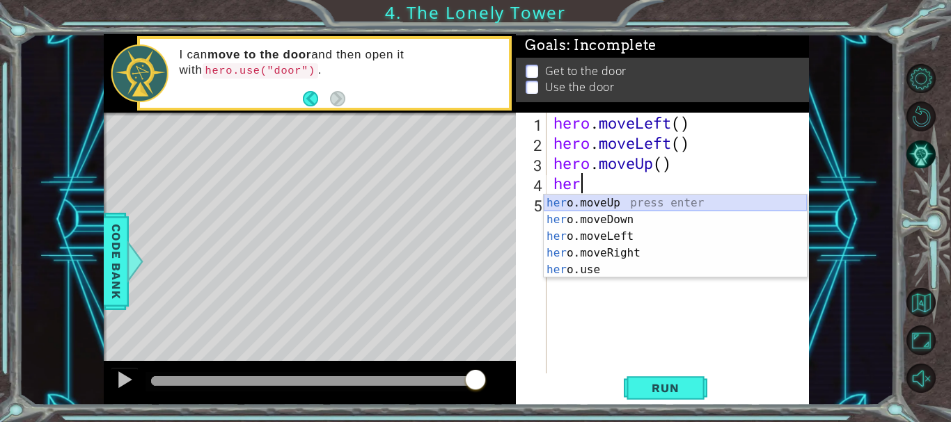
click at [589, 199] on div "her o.moveUp press enter her o.moveDown press enter her o.moveLeft press enter …" at bounding box center [675, 253] width 263 height 117
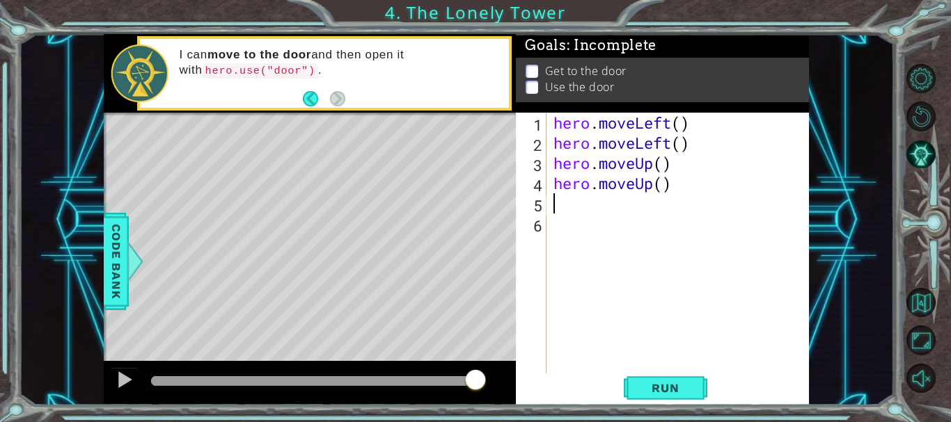
scroll to position [0, 0]
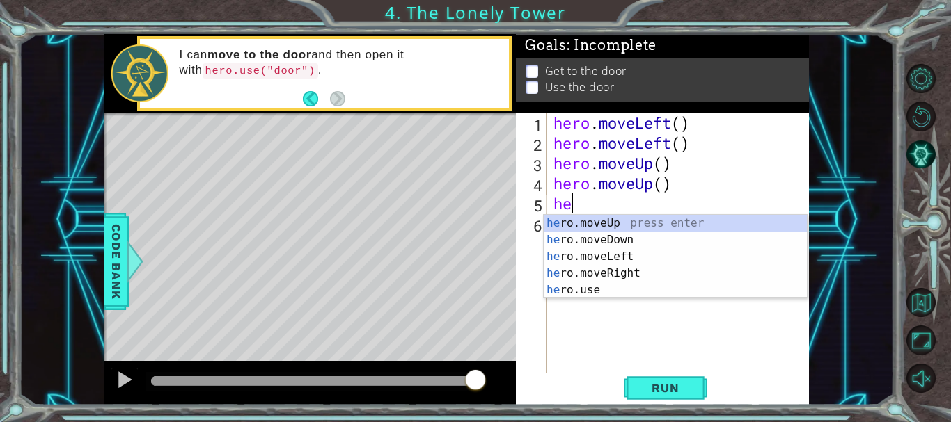
type textarea "her"
click at [665, 266] on div "her o.moveUp press enter her o.moveDown press enter her o.moveLeft press enter …" at bounding box center [675, 273] width 263 height 117
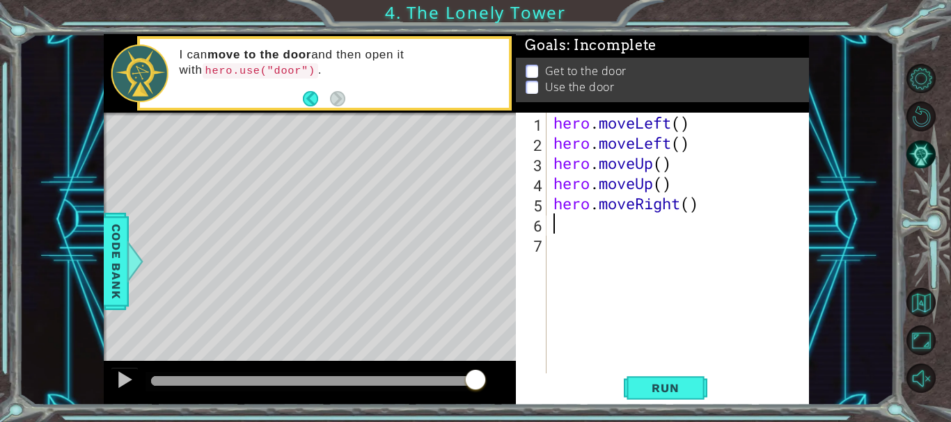
scroll to position [0, 0]
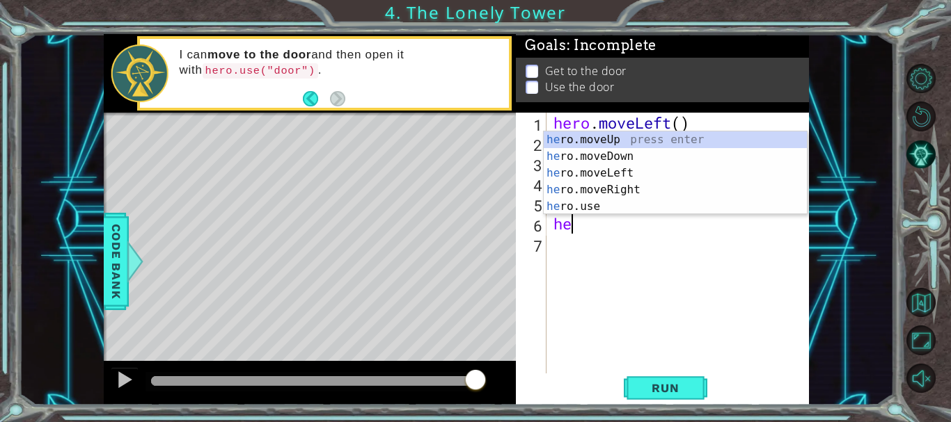
type textarea "her"
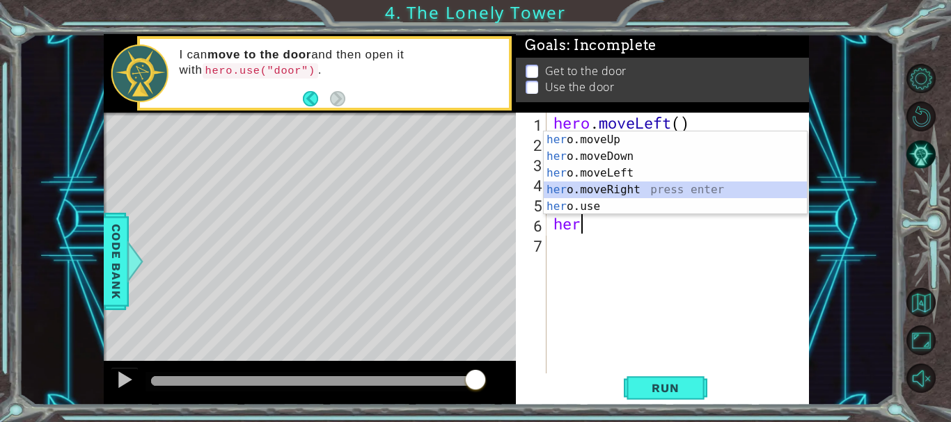
click at [622, 188] on div "her o.moveUp press enter her o.moveDown press enter her o.moveLeft press enter …" at bounding box center [675, 190] width 263 height 117
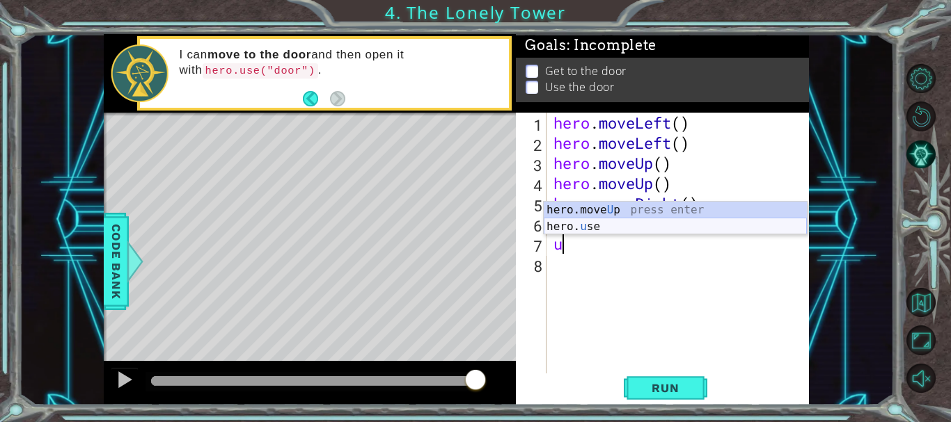
click at [601, 225] on div "hero.move U p press enter hero. u se press enter" at bounding box center [675, 235] width 263 height 67
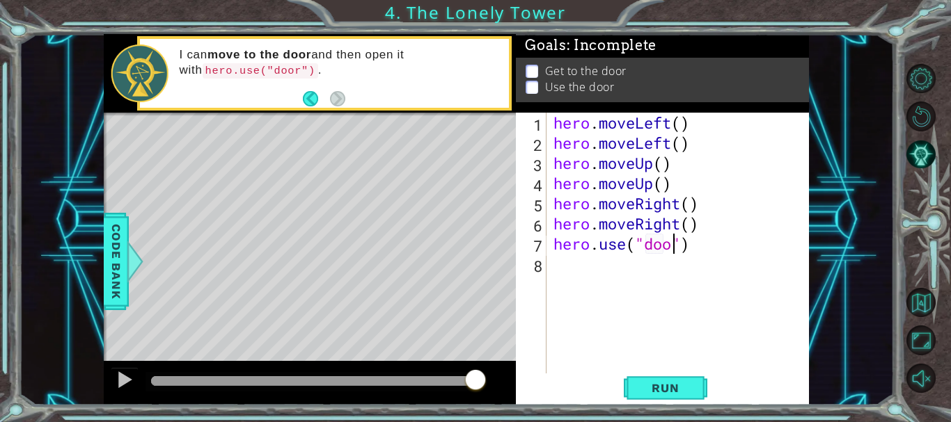
type textarea "hero.use("door")"
click at [655, 392] on span "Run" at bounding box center [665, 388] width 55 height 14
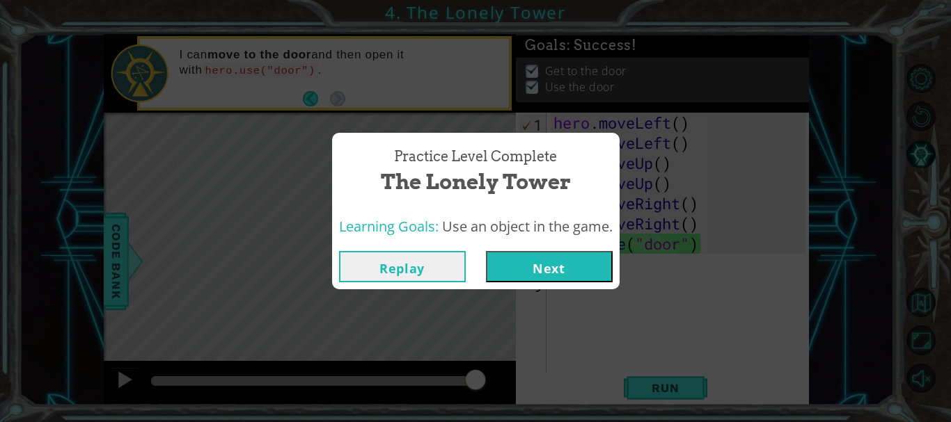
click at [566, 255] on button "Next" at bounding box center [549, 266] width 127 height 31
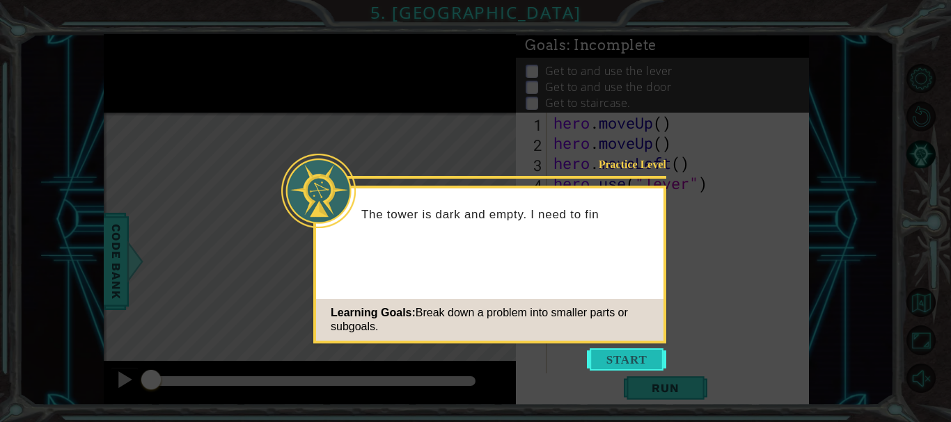
click at [617, 349] on button "Start" at bounding box center [626, 360] width 79 height 22
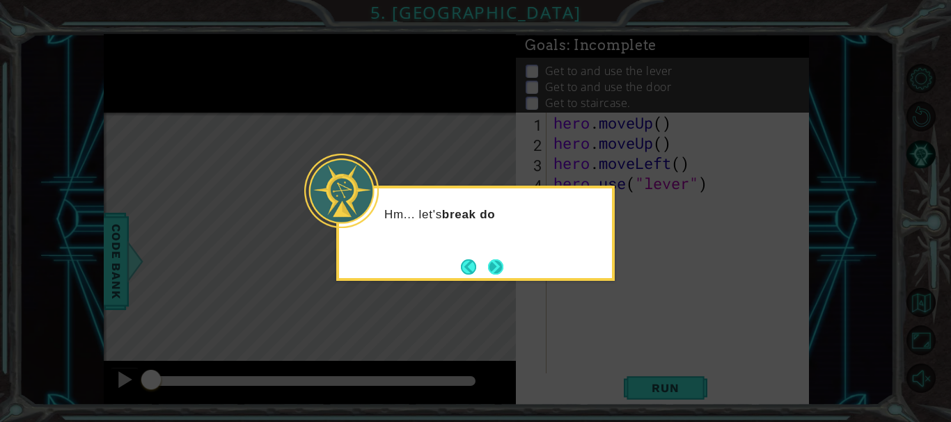
click at [498, 260] on button "Next" at bounding box center [495, 266] width 17 height 17
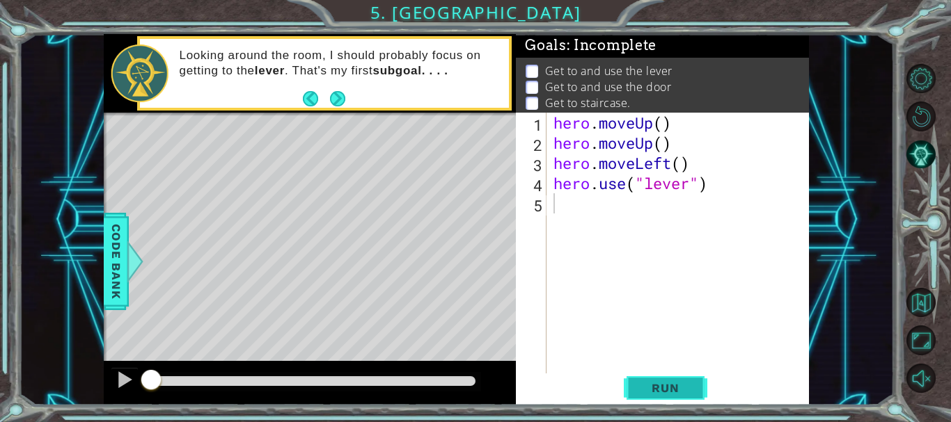
click at [651, 387] on span "Run" at bounding box center [665, 388] width 55 height 14
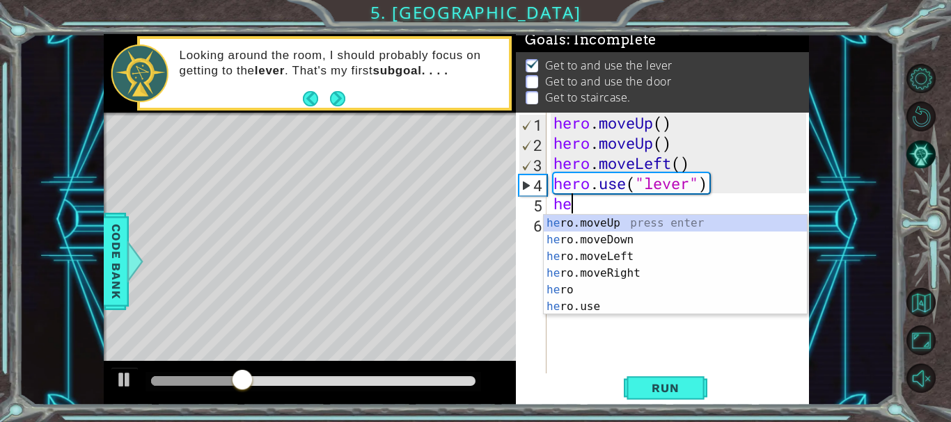
scroll to position [0, 1]
type textarea "hero"
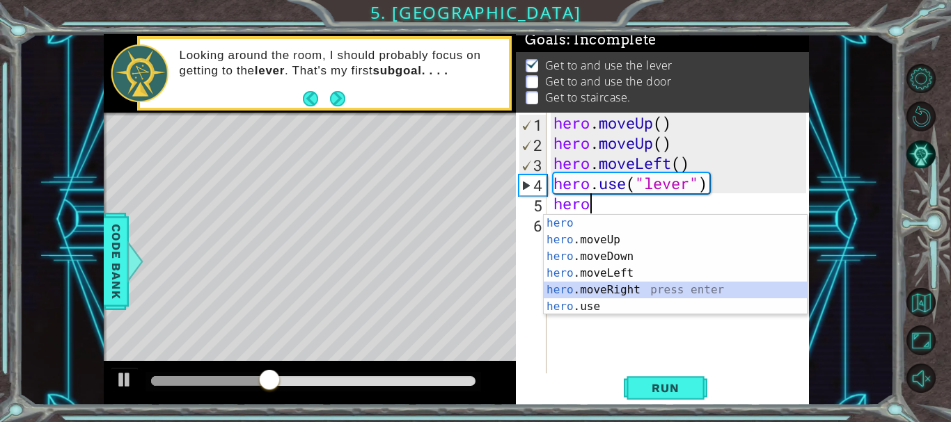
click at [635, 286] on div "hero press enter hero .moveUp press enter hero .moveDown press enter hero .move…" at bounding box center [675, 282] width 263 height 134
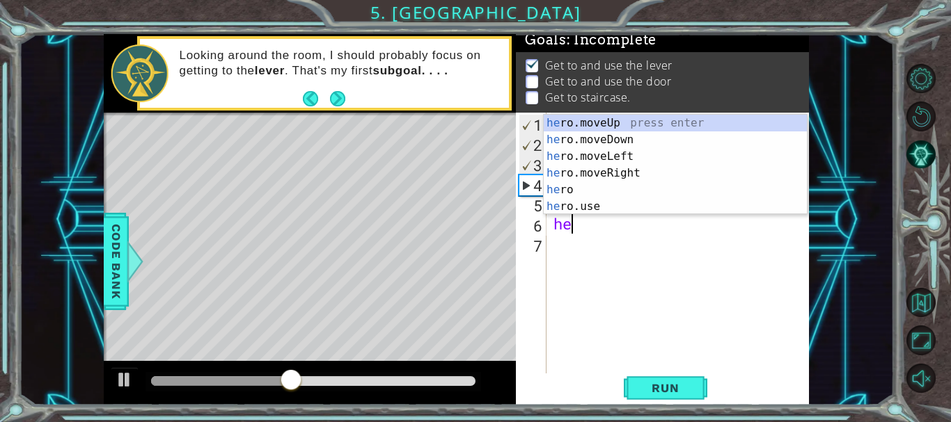
type textarea "her"
click at [599, 171] on div "her o.moveUp press enter her o.moveDown press enter her o.moveLeft press enter …" at bounding box center [675, 182] width 263 height 134
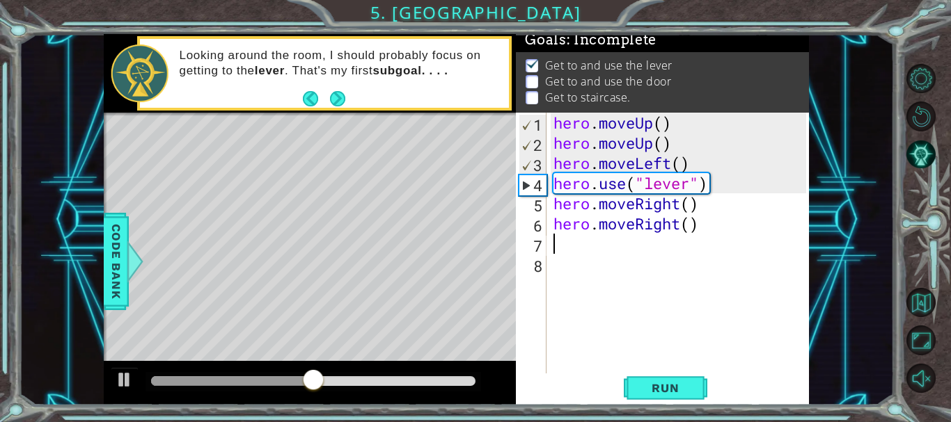
scroll to position [0, 0]
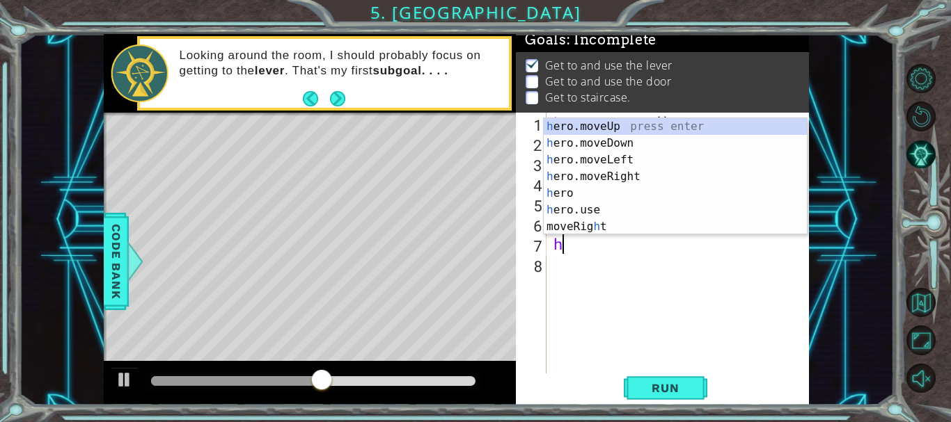
type textarea "her"
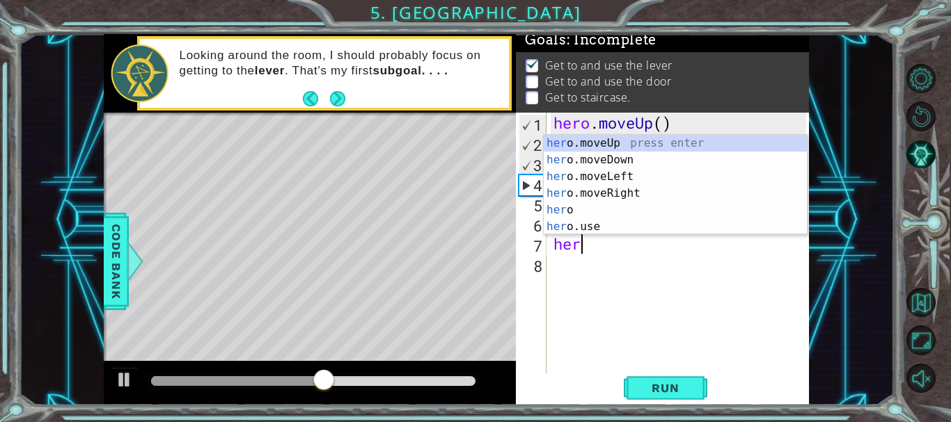
scroll to position [0, 1]
click at [596, 194] on div "her o.moveUp press enter her o.moveDown press enter her o.moveLeft press enter …" at bounding box center [675, 202] width 263 height 134
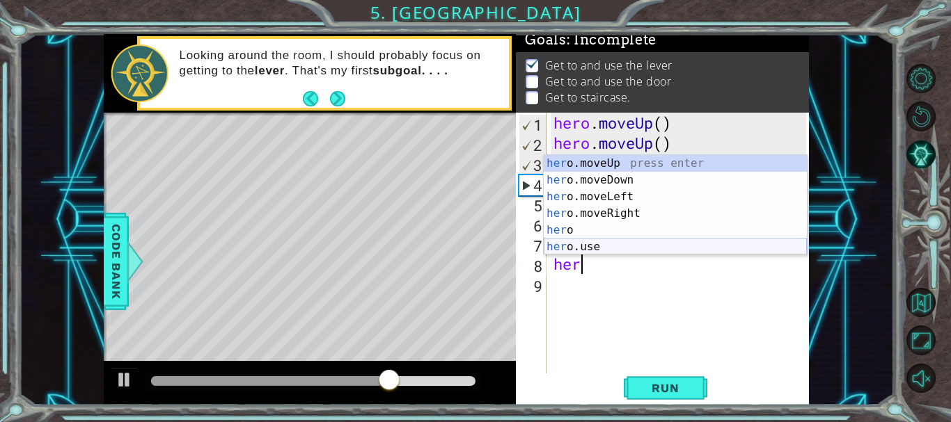
click at [596, 250] on div "her o.moveUp press enter her o.moveDown press enter her o.moveLeft press enter …" at bounding box center [675, 222] width 263 height 134
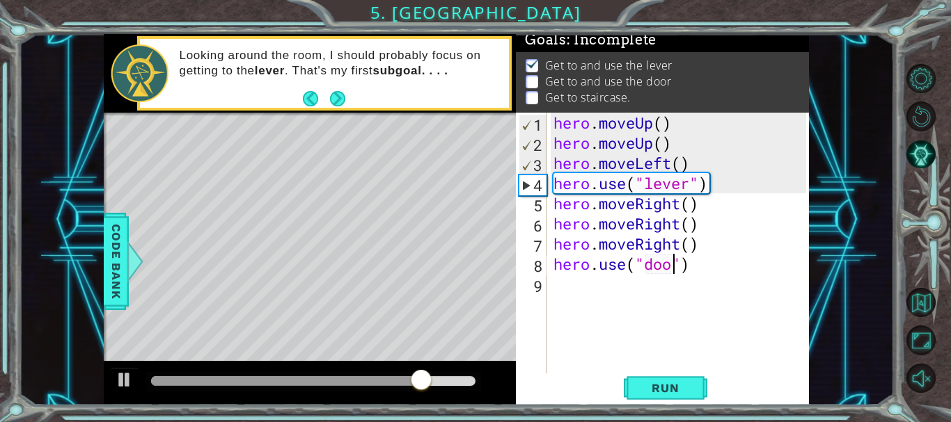
type textarea "hero.use("door")"
click at [598, 292] on div "hero . moveUp ( ) hero . moveUp ( ) hero . moveLeft ( ) hero . use ( "lever" ) …" at bounding box center [682, 264] width 262 height 303
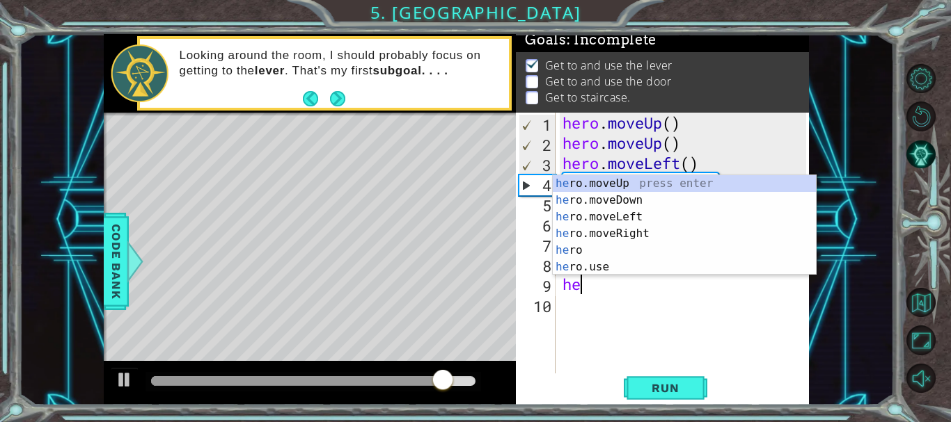
type textarea "her"
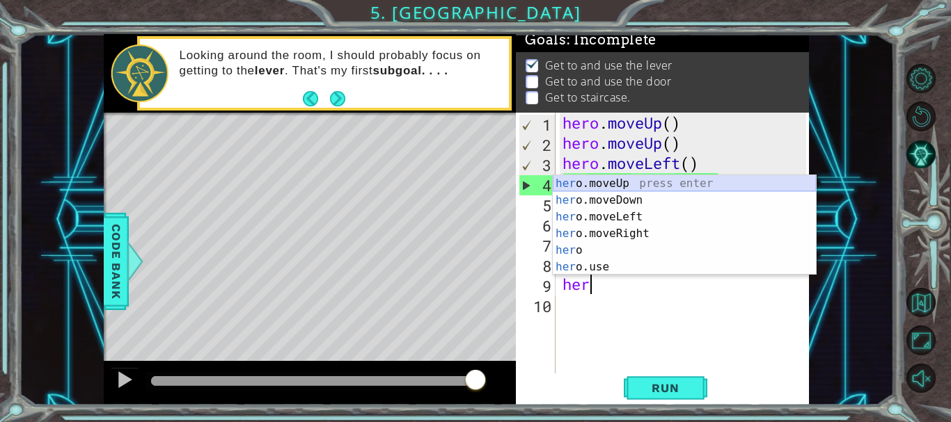
click at [642, 182] on div "her o.moveUp press enter her o.moveDown press enter her o.moveLeft press enter …" at bounding box center [684, 242] width 263 height 134
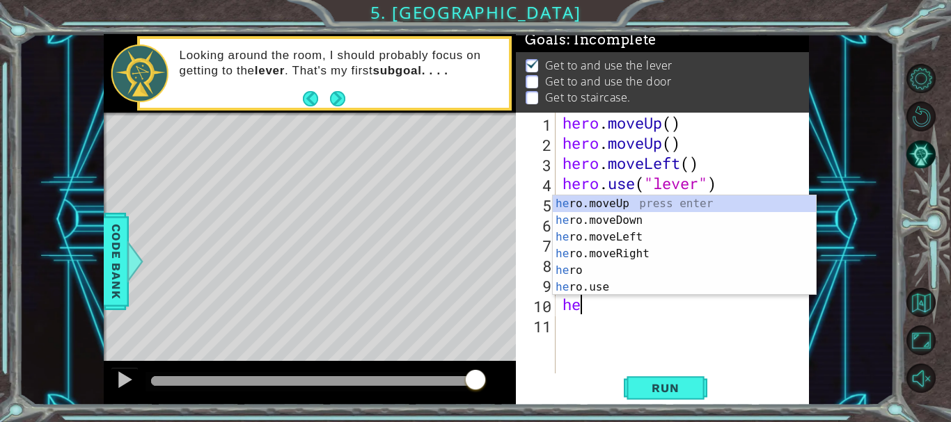
type textarea "her"
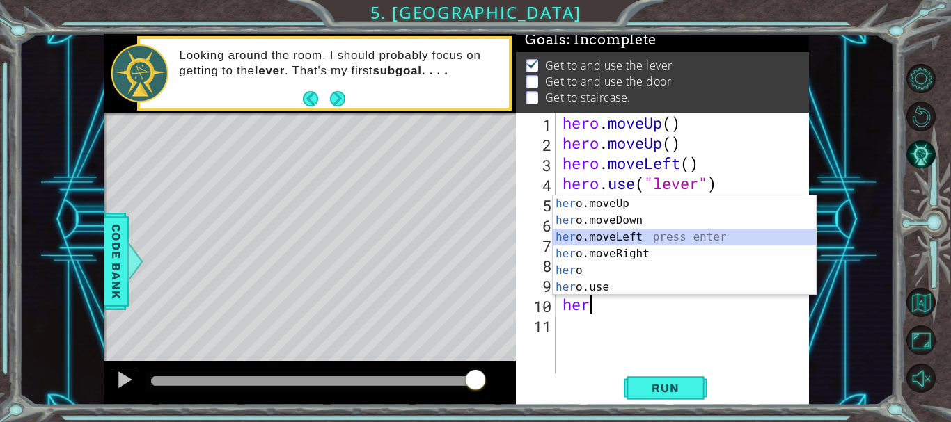
click at [635, 237] on div "her o.moveUp press enter her o.moveDown press enter her o.moveLeft press enter …" at bounding box center [684, 263] width 263 height 134
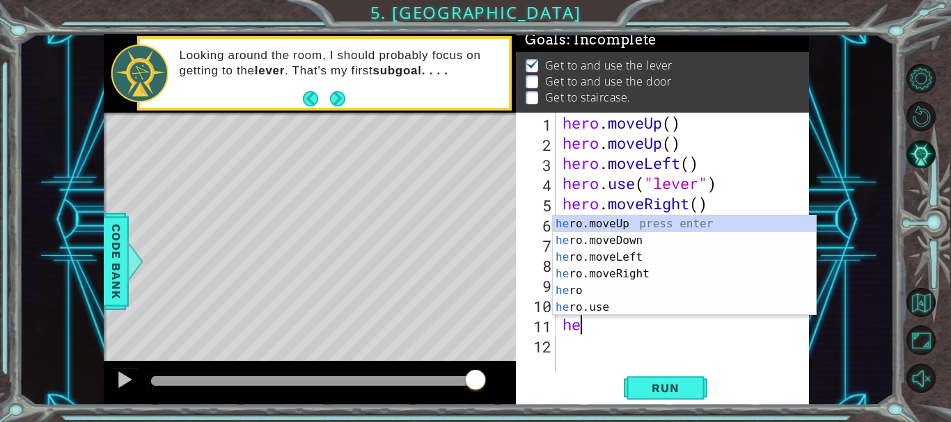
type textarea "her"
click at [626, 254] on div "her o.moveUp press enter her o.moveDown press enter her o.moveLeft press enter …" at bounding box center [684, 283] width 263 height 134
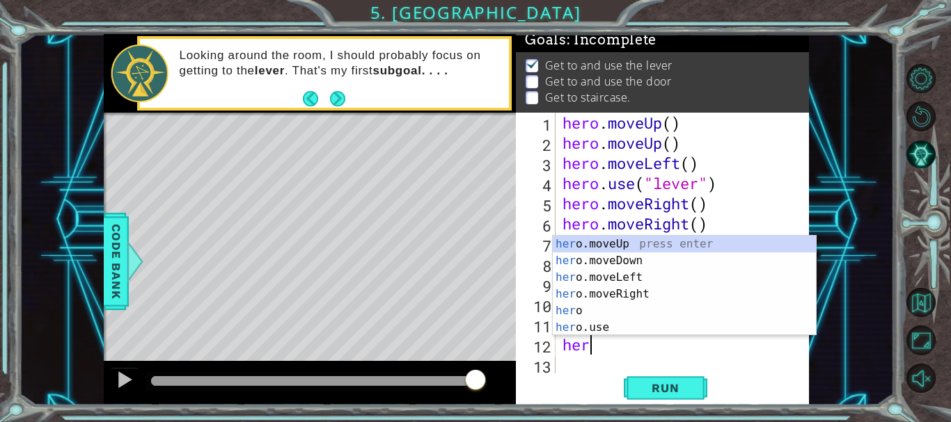
type textarea "hero"
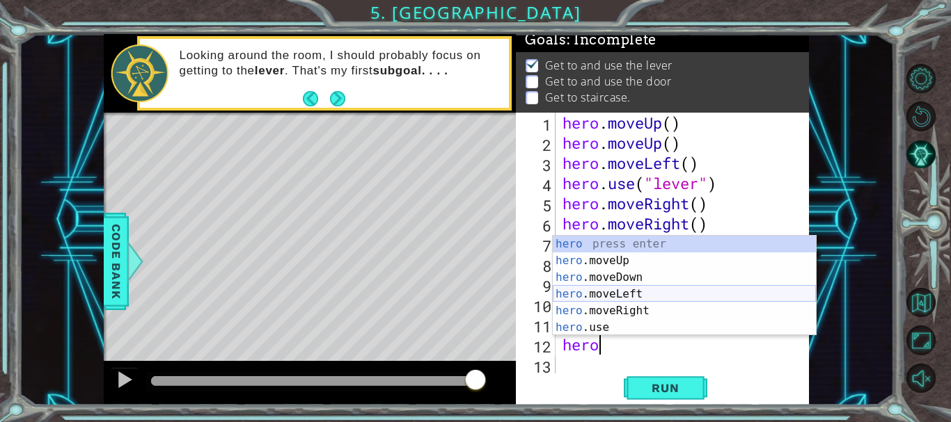
click at [642, 294] on div "hero press enter hero .moveUp press enter hero .moveDown press enter hero .move…" at bounding box center [684, 303] width 263 height 134
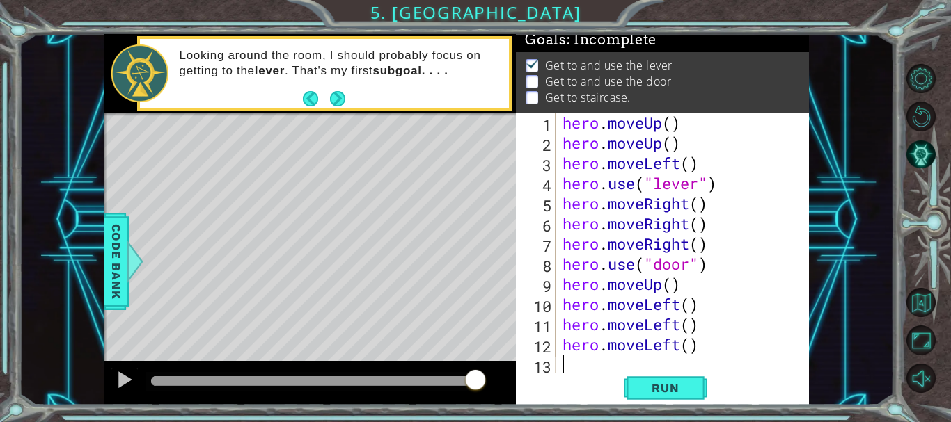
scroll to position [20, 0]
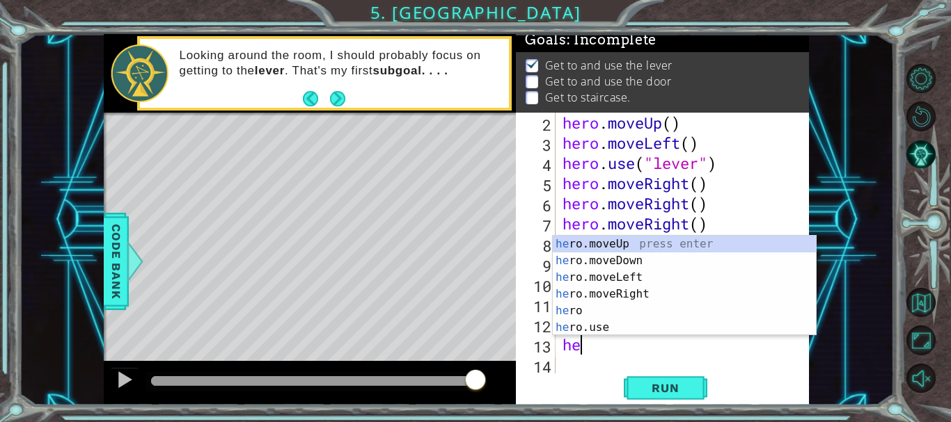
type textarea "her"
click at [615, 248] on div "her o.moveUp press enter her o.moveDown press enter her o.moveLeft press enter …" at bounding box center [684, 303] width 263 height 134
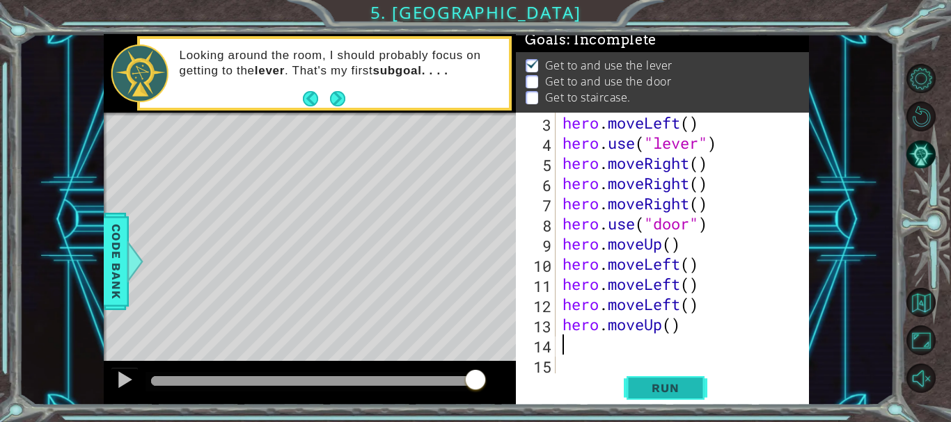
click at [644, 390] on span "Run" at bounding box center [665, 388] width 55 height 14
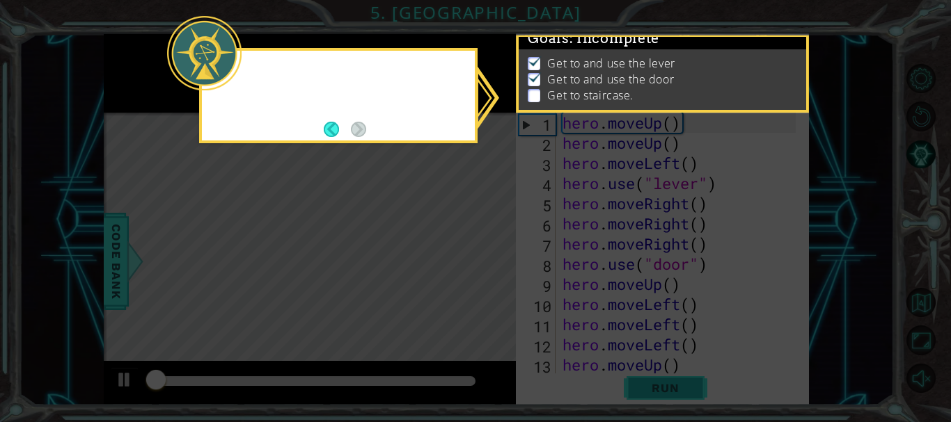
scroll to position [0, 0]
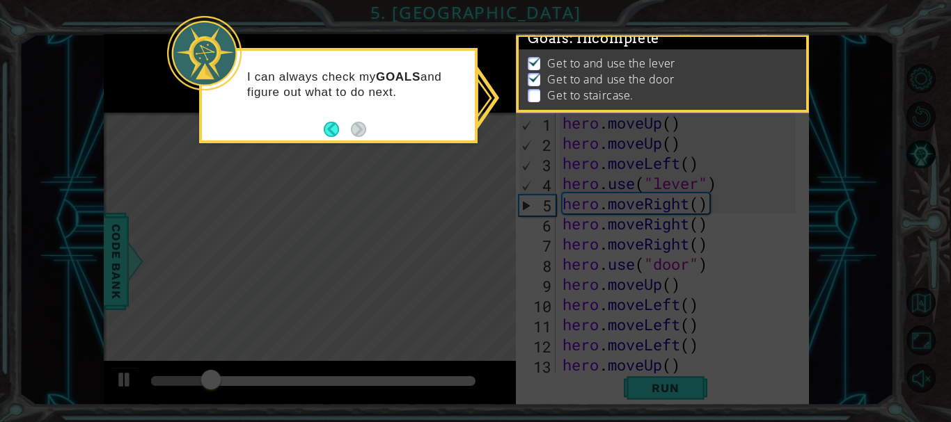
click at [374, 202] on icon at bounding box center [475, 211] width 951 height 422
click at [534, 89] on p at bounding box center [534, 95] width 13 height 13
click at [534, 72] on img at bounding box center [535, 77] width 14 height 11
click at [429, 267] on icon at bounding box center [475, 211] width 951 height 422
click at [326, 127] on button "Back" at bounding box center [337, 129] width 27 height 15
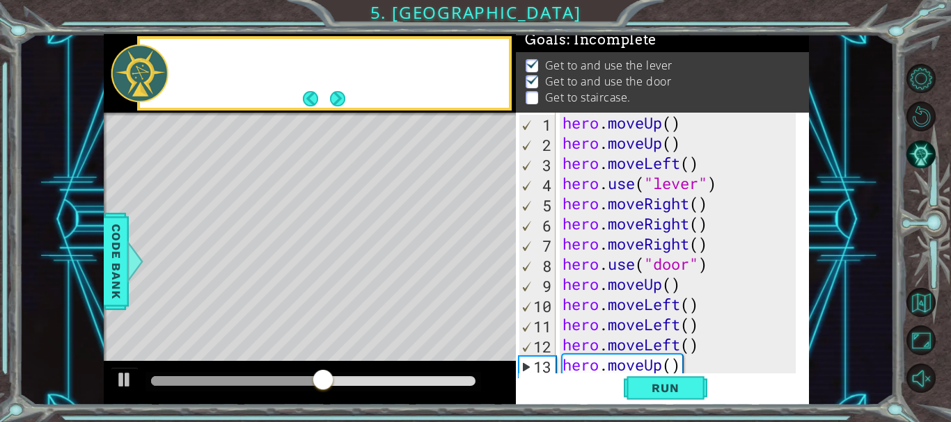
scroll to position [10, 0]
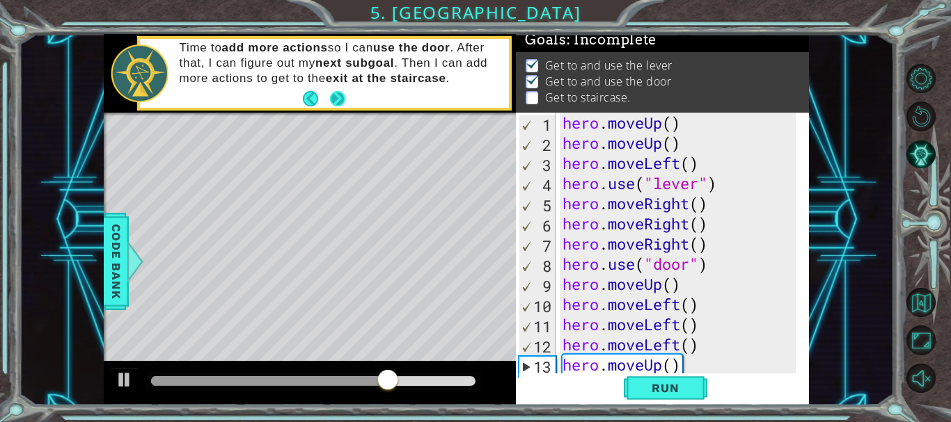
click at [338, 93] on button "Next" at bounding box center [338, 98] width 16 height 16
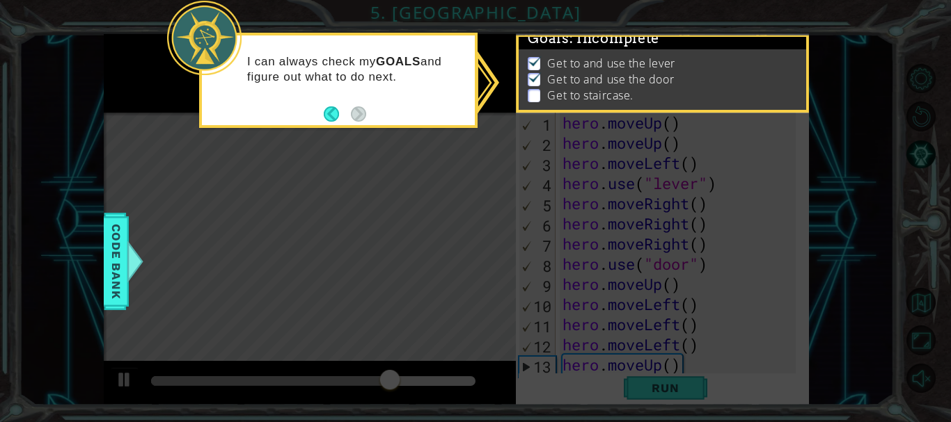
scroll to position [12, 0]
click at [530, 72] on img at bounding box center [535, 77] width 14 height 11
click at [533, 56] on img at bounding box center [535, 61] width 14 height 11
click at [121, 251] on span "Code Bank" at bounding box center [116, 261] width 22 height 85
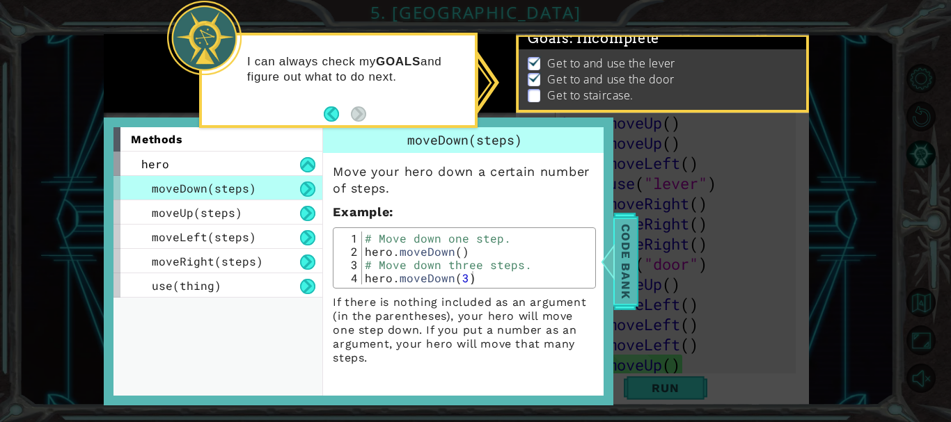
click at [616, 262] on div at bounding box center [607, 262] width 17 height 42
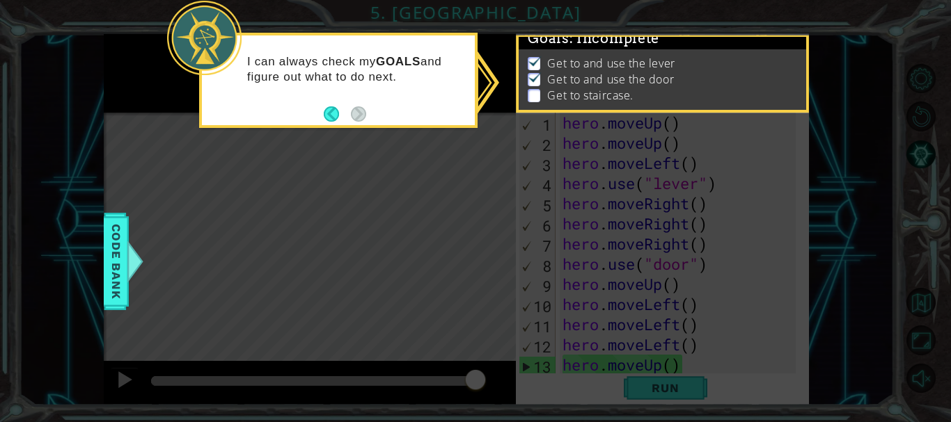
click at [398, 274] on icon at bounding box center [475, 211] width 951 height 422
click at [328, 113] on button "Back" at bounding box center [337, 113] width 27 height 15
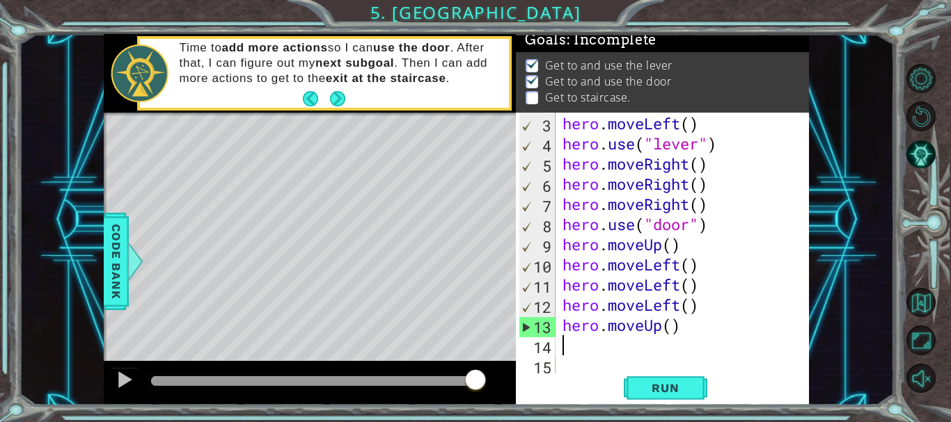
scroll to position [40, 0]
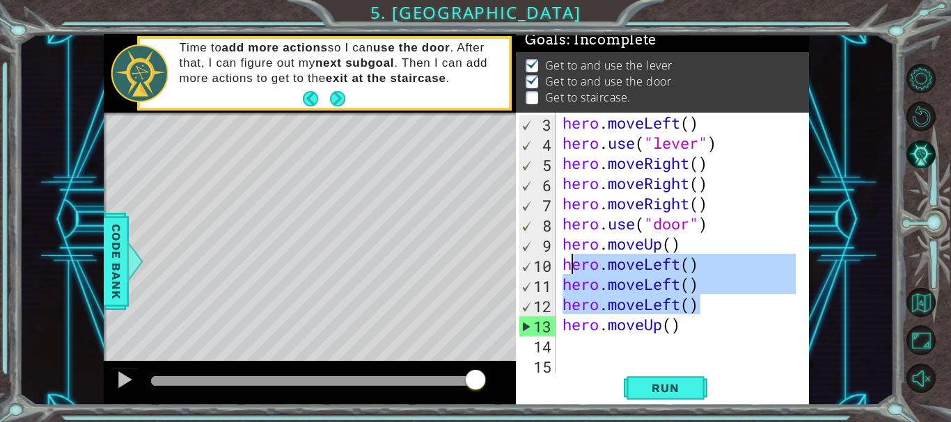
drag, startPoint x: 709, startPoint y: 311, endPoint x: 569, endPoint y: 269, distance: 146.7
click at [569, 269] on div "hero . moveLeft ( ) hero . use ( "lever" ) hero . moveRight ( ) hero . moveRigh…" at bounding box center [681, 264] width 242 height 303
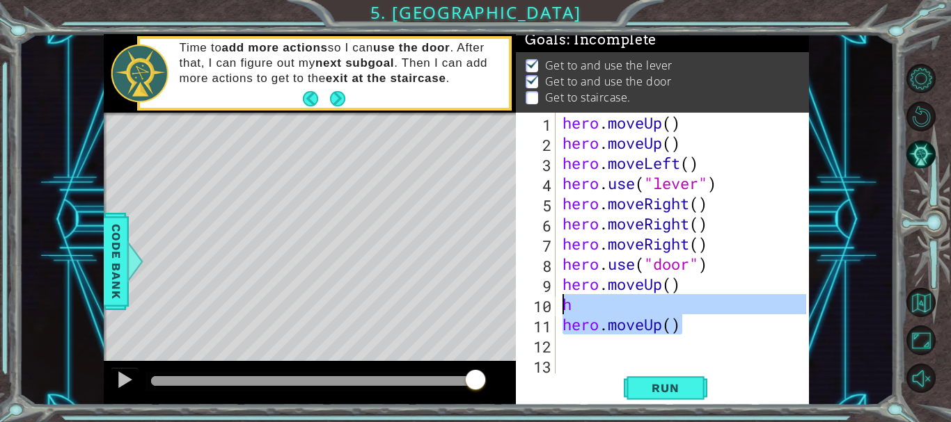
drag, startPoint x: 702, startPoint y: 322, endPoint x: 556, endPoint y: 308, distance: 146.1
click at [556, 308] on div "h 1 2 3 4 5 6 7 8 9 10 11 12 13 hero . moveUp ( ) hero . moveUp ( ) hero . move…" at bounding box center [661, 244] width 290 height 262
type textarea "h hero.moveUp()"
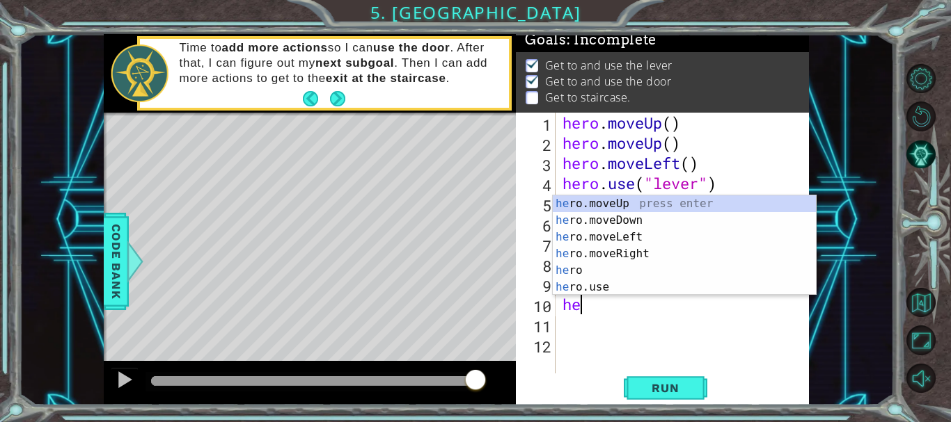
type textarea "her"
click at [622, 206] on div "her o.moveUp press enter her o.moveDown press enter her o.moveLeft press enter …" at bounding box center [684, 263] width 263 height 134
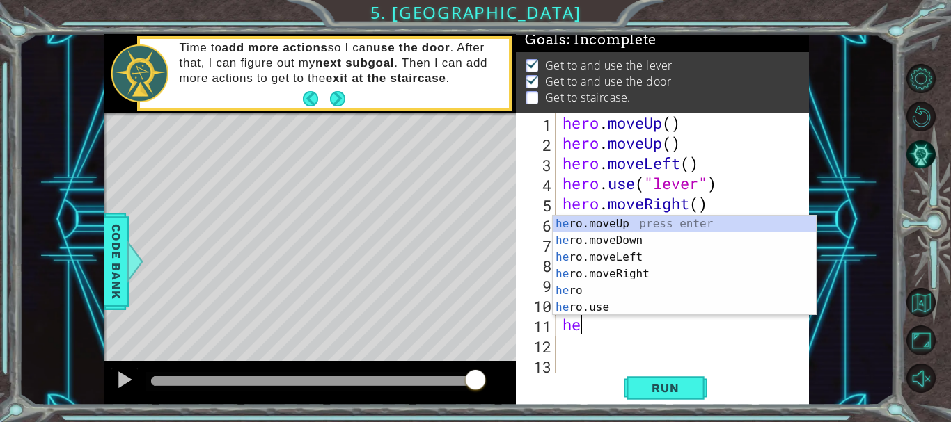
type textarea "her"
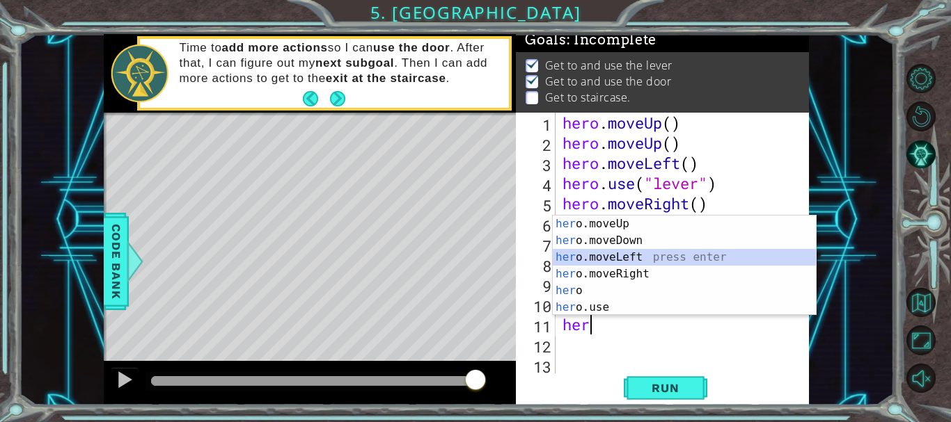
click at [592, 260] on div "her o.moveUp press enter her o.moveDown press enter her o.moveLeft press enter …" at bounding box center [684, 283] width 263 height 134
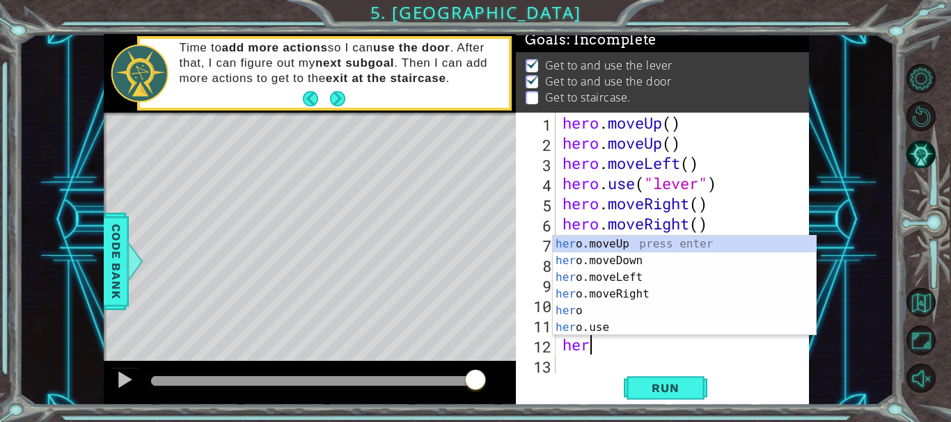
type textarea "hero"
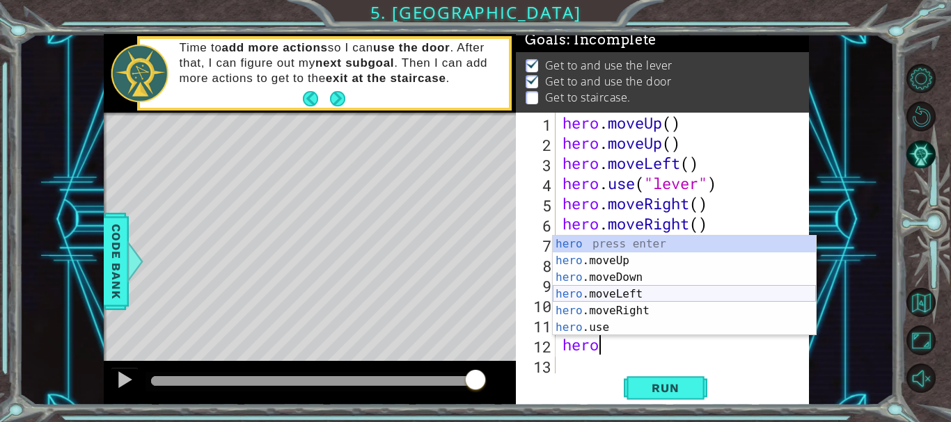
click at [614, 292] on div "hero press enter hero .moveUp press enter hero .moveDown press enter hero .move…" at bounding box center [684, 303] width 263 height 134
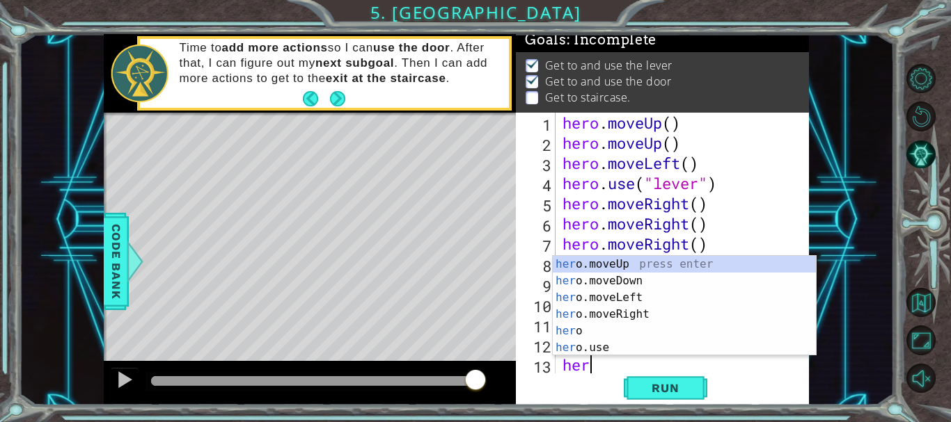
type textarea "hero"
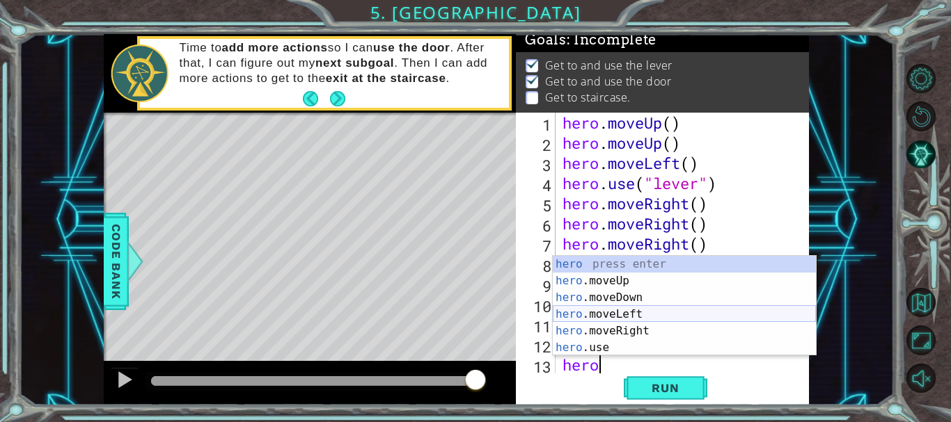
click at [626, 315] on div "hero press enter hero .moveUp press enter hero .moveDown press enter hero .move…" at bounding box center [684, 323] width 263 height 134
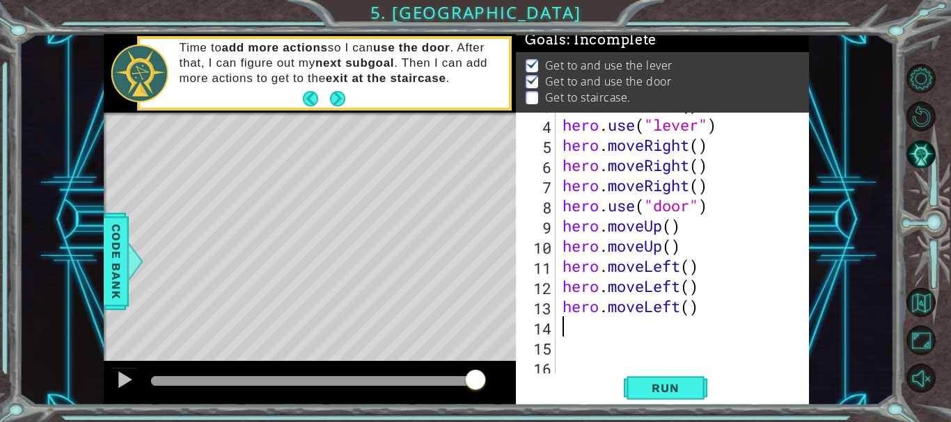
scroll to position [61, 0]
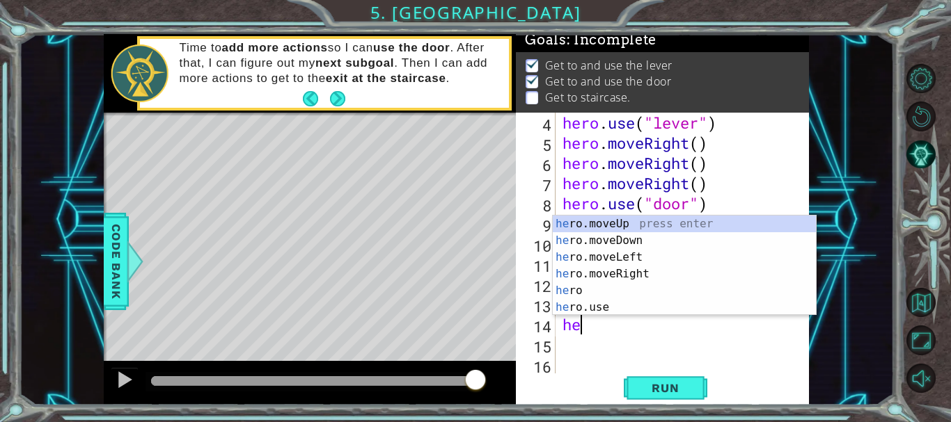
type textarea "her"
click at [592, 221] on div "her o.moveUp press enter her o.moveDown press enter her o.moveLeft press enter …" at bounding box center [684, 283] width 263 height 134
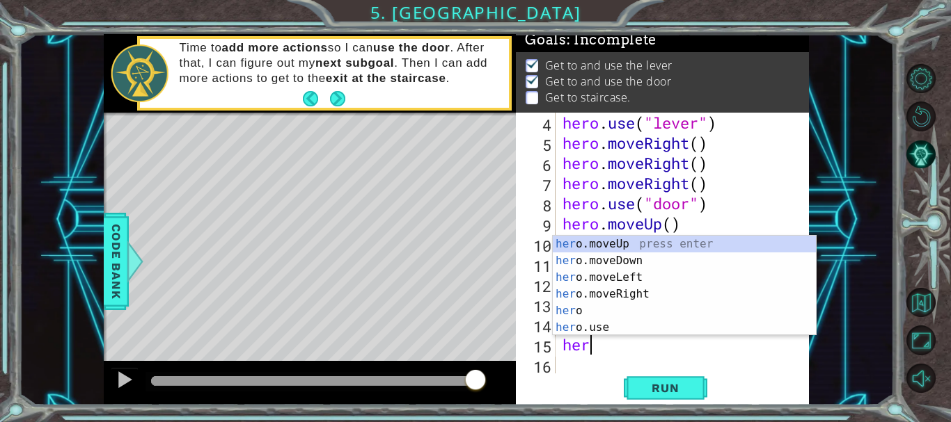
type textarea "hero"
click at [629, 258] on div "hero press enter hero .moveUp press enter hero .moveDown press enter hero .move…" at bounding box center [684, 303] width 263 height 134
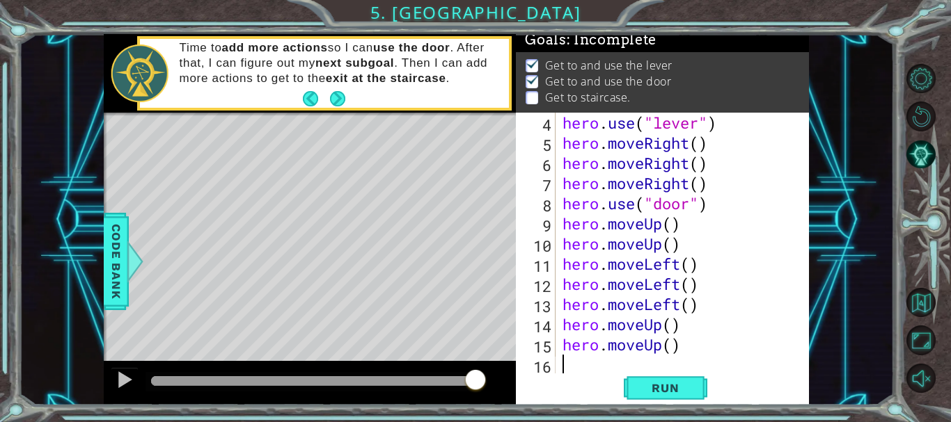
scroll to position [0, 0]
click at [658, 385] on span "Run" at bounding box center [665, 388] width 55 height 14
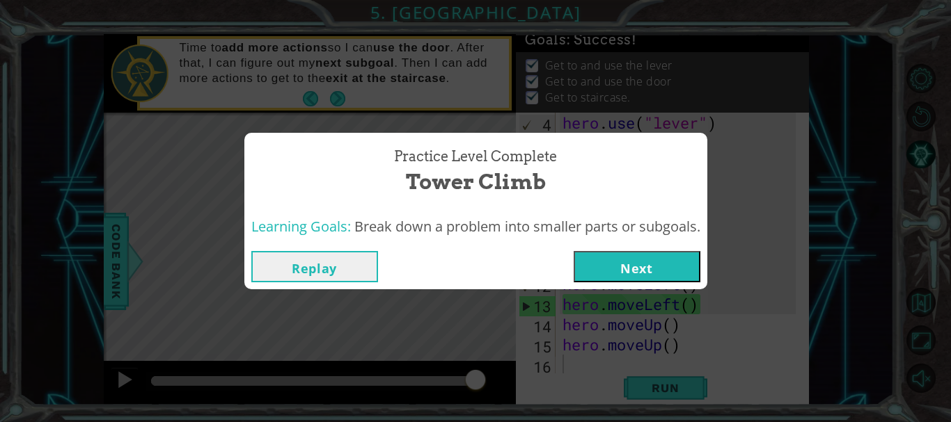
click at [632, 267] on button "Next" at bounding box center [637, 266] width 127 height 31
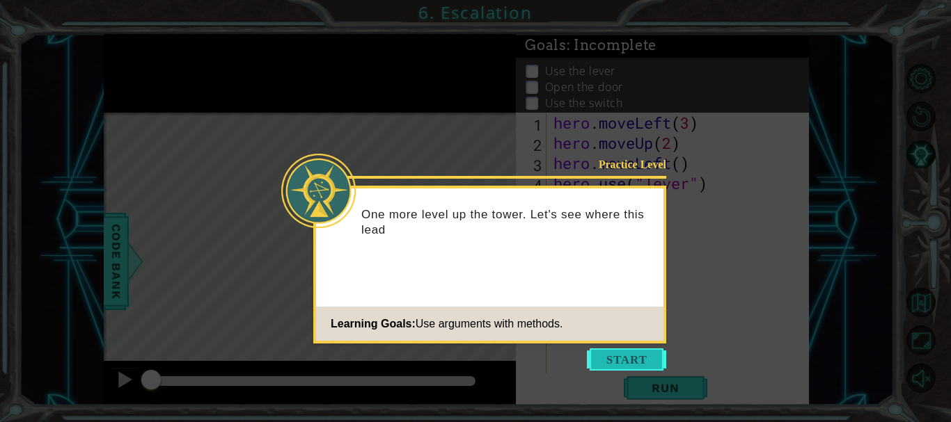
click at [620, 359] on button "Start" at bounding box center [626, 360] width 79 height 22
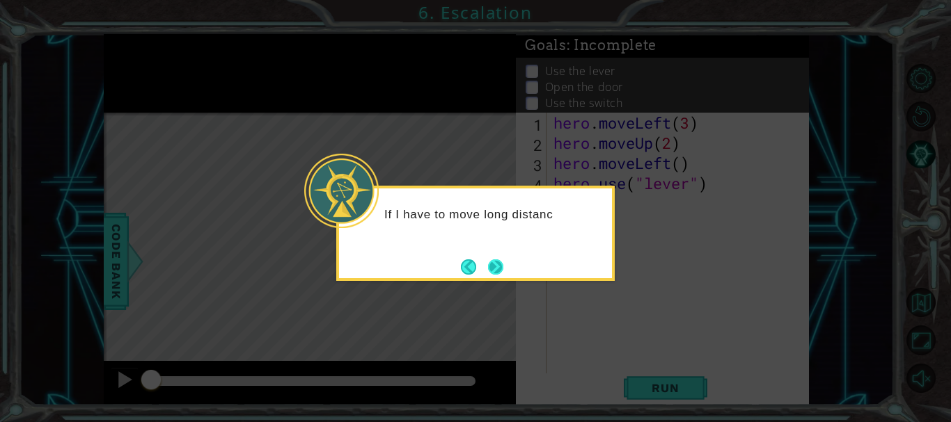
click at [497, 267] on button "Next" at bounding box center [495, 267] width 17 height 17
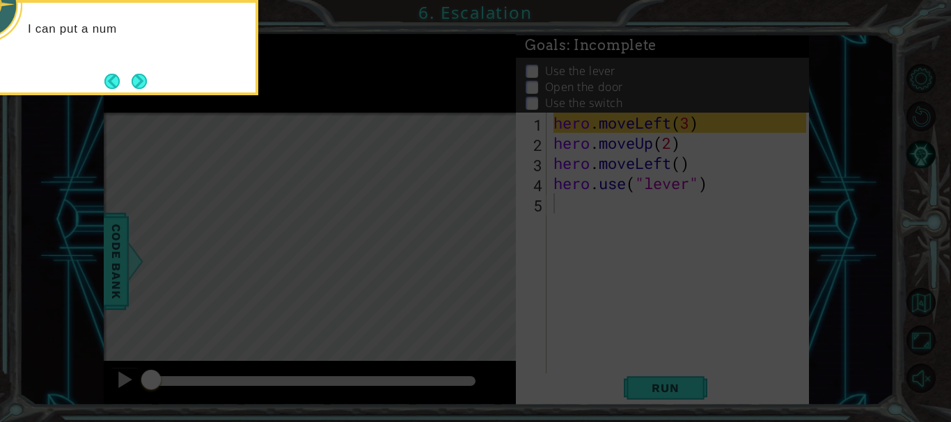
click at [498, 266] on icon at bounding box center [475, 63] width 951 height 718
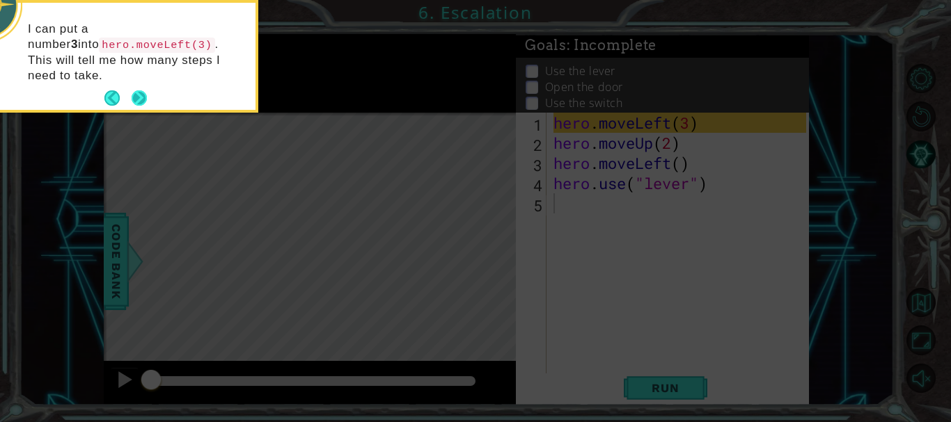
click at [144, 90] on button "Next" at bounding box center [139, 98] width 16 height 16
